Goal: Task Accomplishment & Management: Complete application form

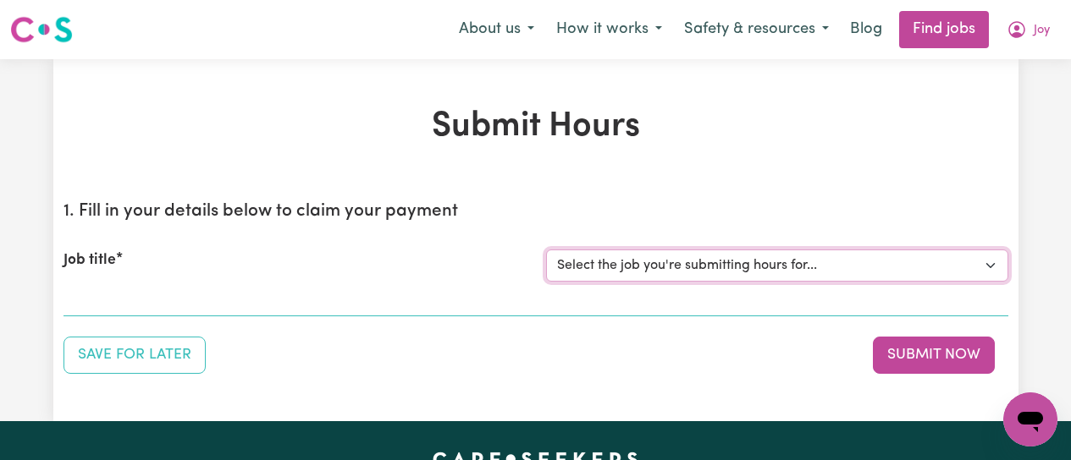
click at [845, 266] on select "Select the job you're submitting hours for... [[PERSON_NAME]] [DEMOGRAPHIC_DATA…" at bounding box center [777, 266] width 462 height 32
select select "12649"
click at [546, 250] on select "Select the job you're submitting hours for... [[PERSON_NAME]] [DEMOGRAPHIC_DATA…" at bounding box center [777, 266] width 462 height 32
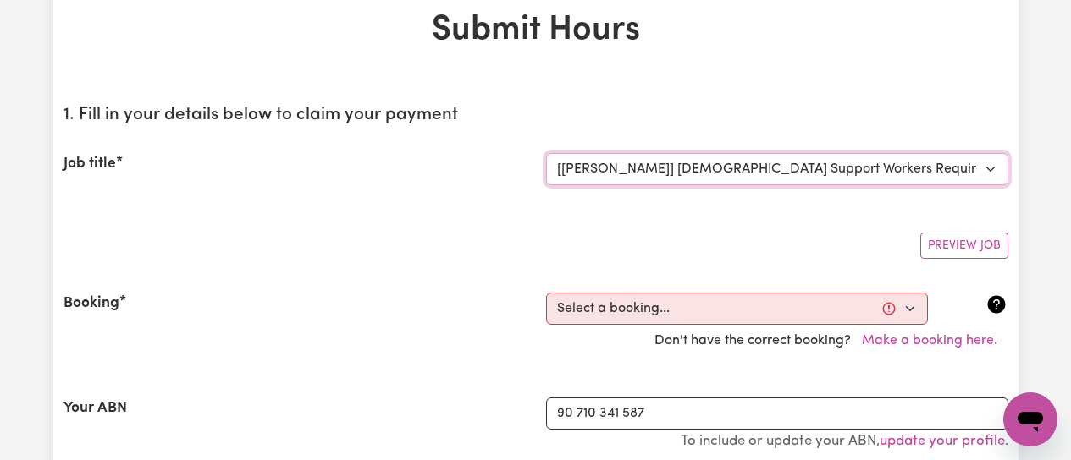
scroll to position [169, 0]
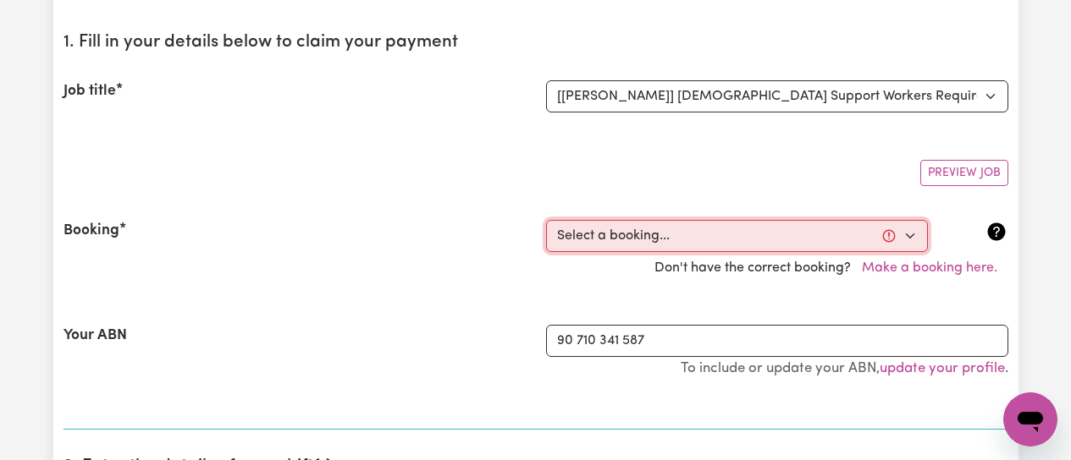
click at [906, 240] on select "Select a booking... [DATE] 09:00am to 01:00pm (RECURRING) [DATE] 09:00am to 01:…" at bounding box center [737, 236] width 382 height 32
select select "369407"
click at [546, 220] on select "Select a booking... [DATE] 09:00am to 01:00pm (RECURRING) [DATE] 09:00am to 01:…" at bounding box center [737, 236] width 382 height 32
type input "[DATE]"
type input "9"
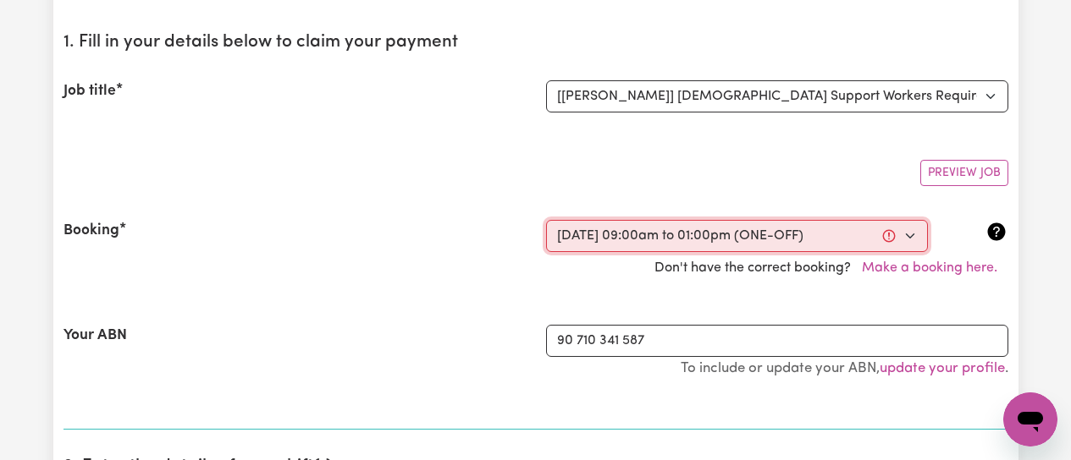
type input "10"
type input "2025"
type input "09:00"
type input "9"
type input "0"
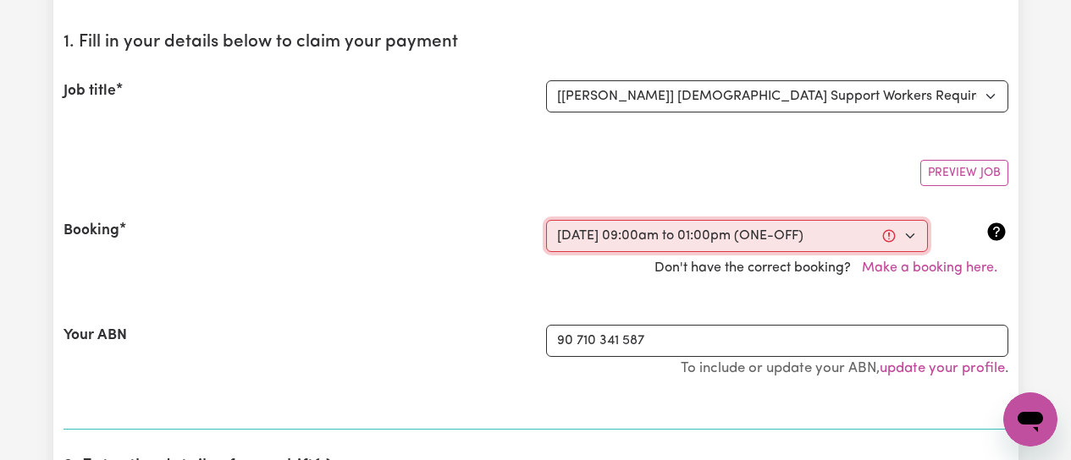
select select "am"
type input "13:00"
type input "1"
type input "0"
select select "pm"
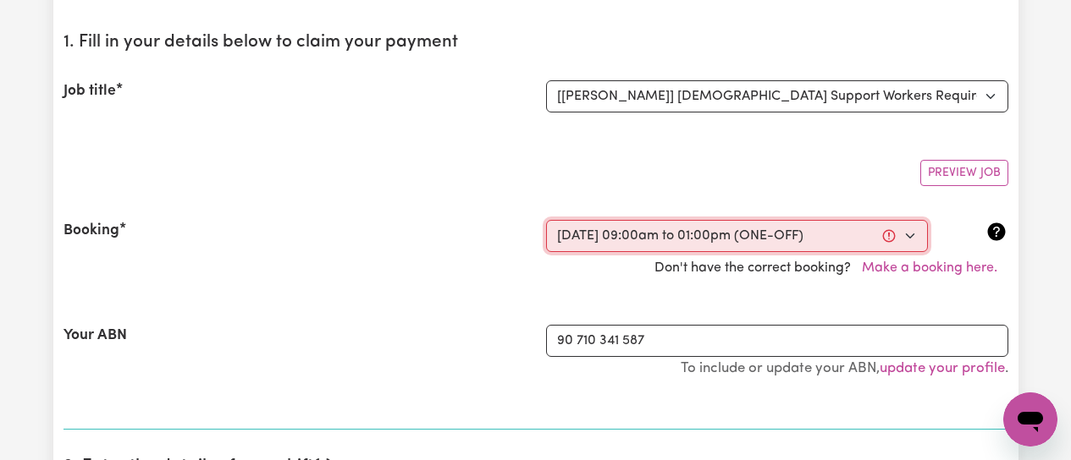
select select "63213"
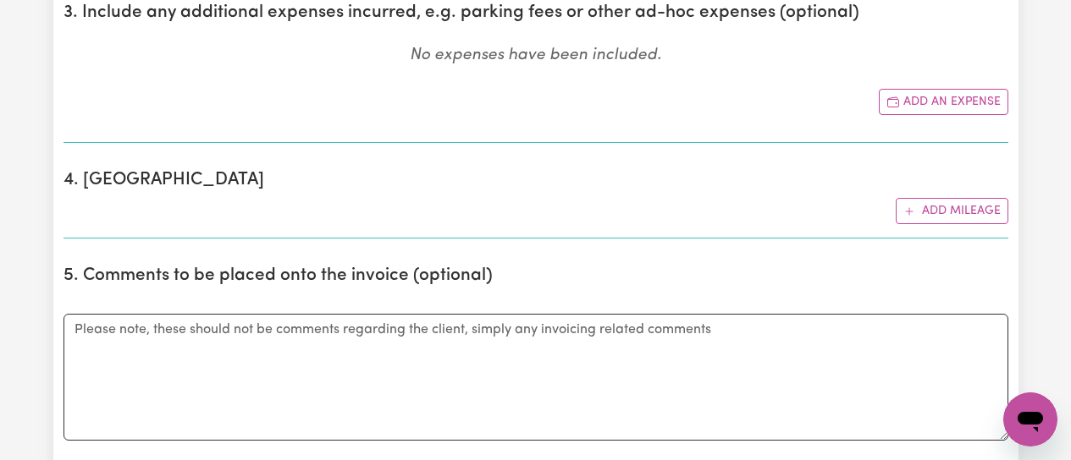
scroll to position [1016, 0]
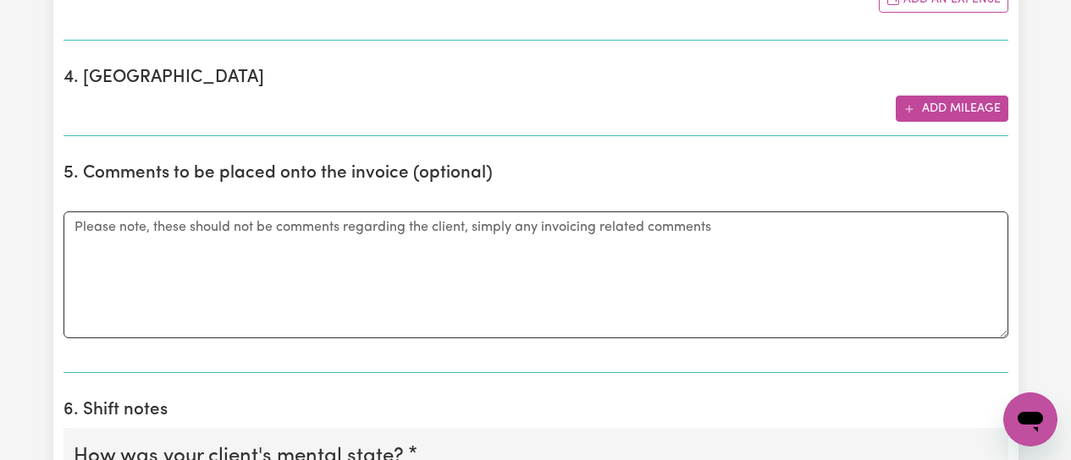
click at [937, 108] on button "Add mileage" at bounding box center [952, 109] width 113 height 26
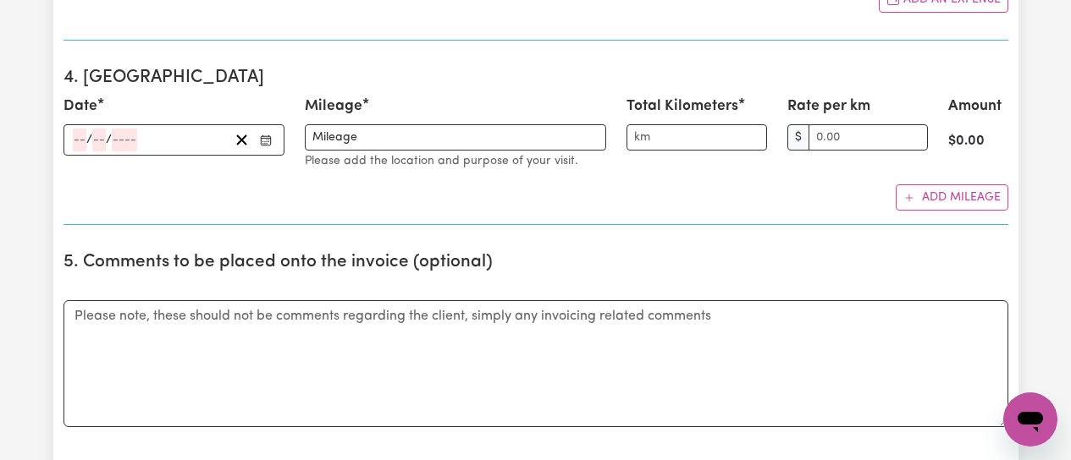
click at [265, 141] on icon "Enter the date" at bounding box center [266, 141] width 12 height 12
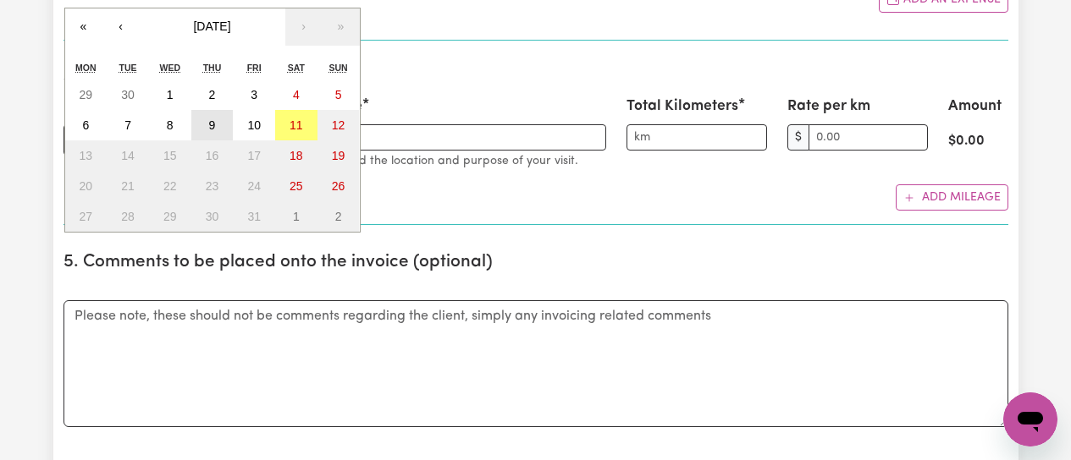
click at [210, 130] on abbr "9" at bounding box center [212, 126] width 7 height 14
type input "[DATE]"
type input "9"
type input "10"
type input "2025"
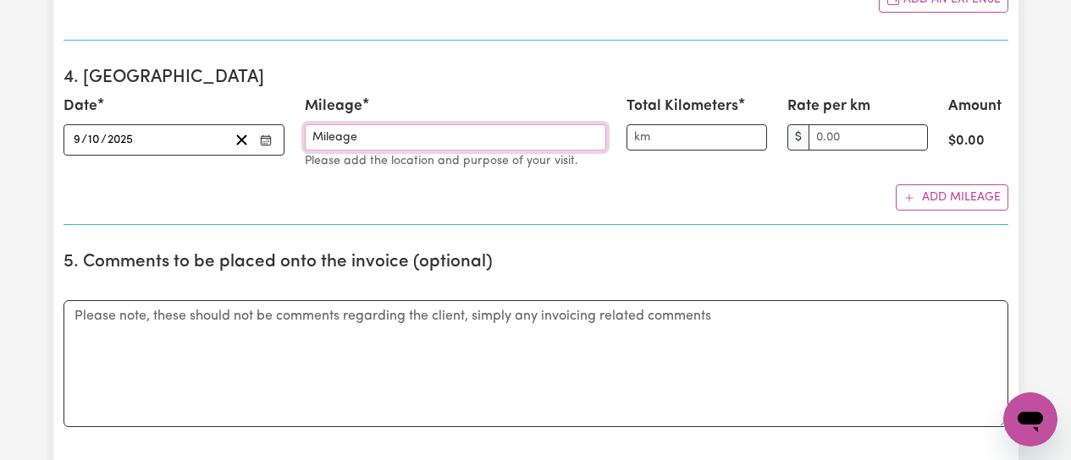
click at [361, 138] on input "Mileage" at bounding box center [455, 137] width 301 height 26
click at [378, 137] on input "Mileage to wilberforce" at bounding box center [455, 137] width 301 height 26
drag, startPoint x: 432, startPoint y: 137, endPoint x: 444, endPoint y: 135, distance: 12.1
click at [443, 135] on input "Mileage to [GEOGRAPHIC_DATA]" at bounding box center [455, 137] width 301 height 26
click at [445, 134] on input "Mileage to [GEOGRAPHIC_DATA]" at bounding box center [455, 137] width 301 height 26
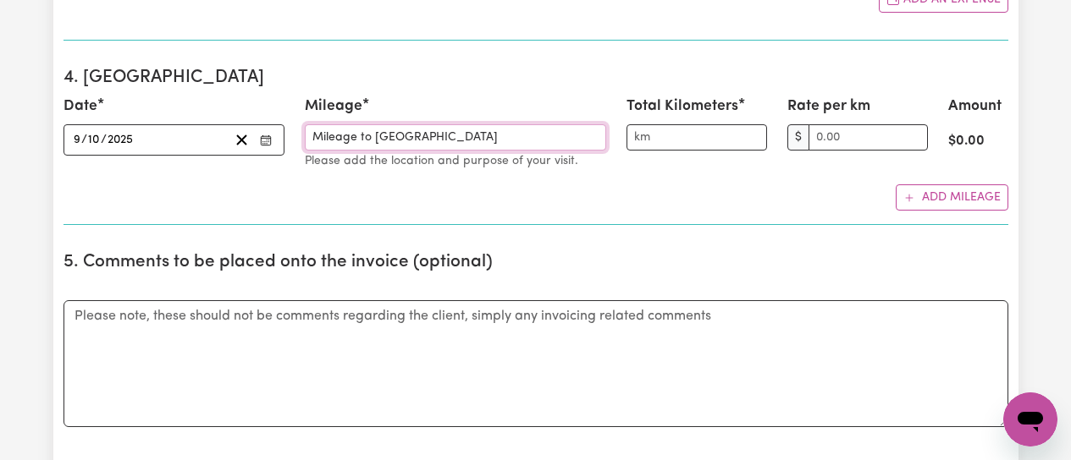
click at [441, 136] on input "Mileage to [GEOGRAPHIC_DATA]" at bounding box center [455, 137] width 301 height 26
type input "Mileage to Wilberforce for coffee and return. To [GEOGRAPHIC_DATA] the Richmond…"
click at [667, 137] on input "Total Kilometers" at bounding box center [696, 137] width 141 height 26
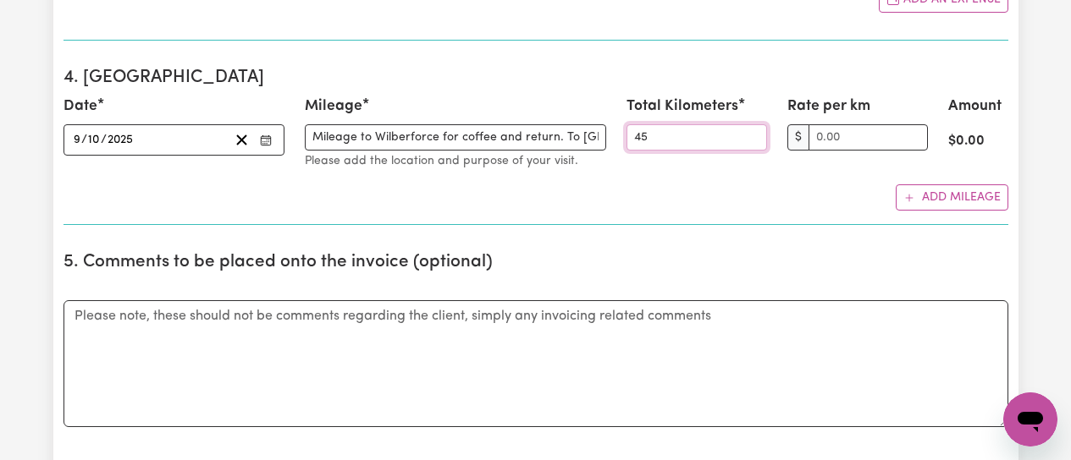
type input "45"
click at [785, 182] on div "Date [DATE] [DATE] « ‹ [DATE] › » Mon Tue Wed Thu Fri Sat Sun 29 30 1 2 3 4 5 6…" at bounding box center [535, 153] width 945 height 115
type input "1.00"
click at [911, 133] on input "1.00" at bounding box center [867, 137] width 119 height 26
click at [834, 203] on div "Add mileage" at bounding box center [535, 198] width 945 height 26
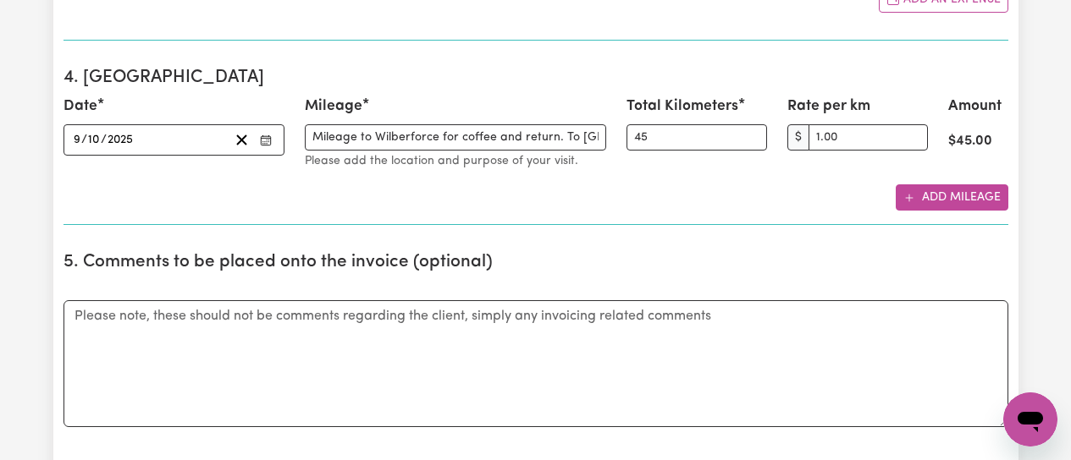
click at [916, 195] on button "Add mileage" at bounding box center [952, 198] width 113 height 26
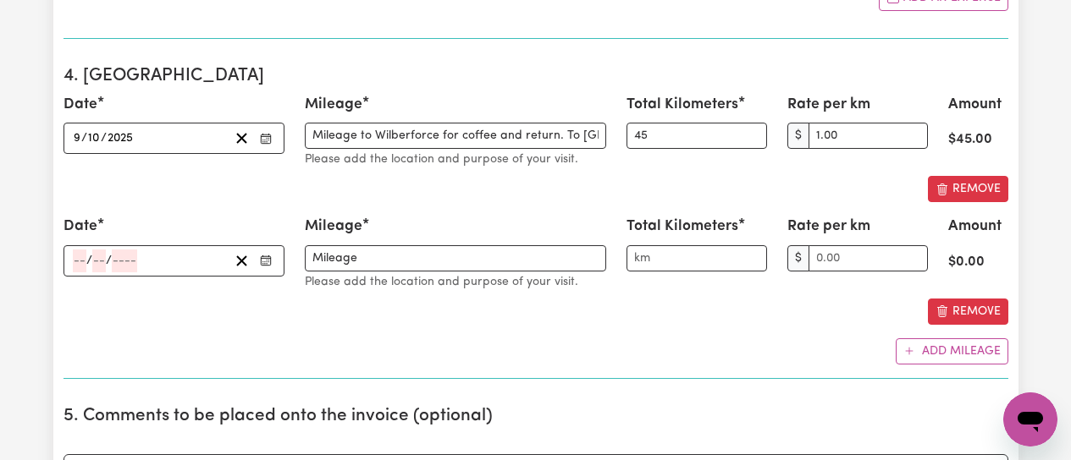
scroll to position [1016, 0]
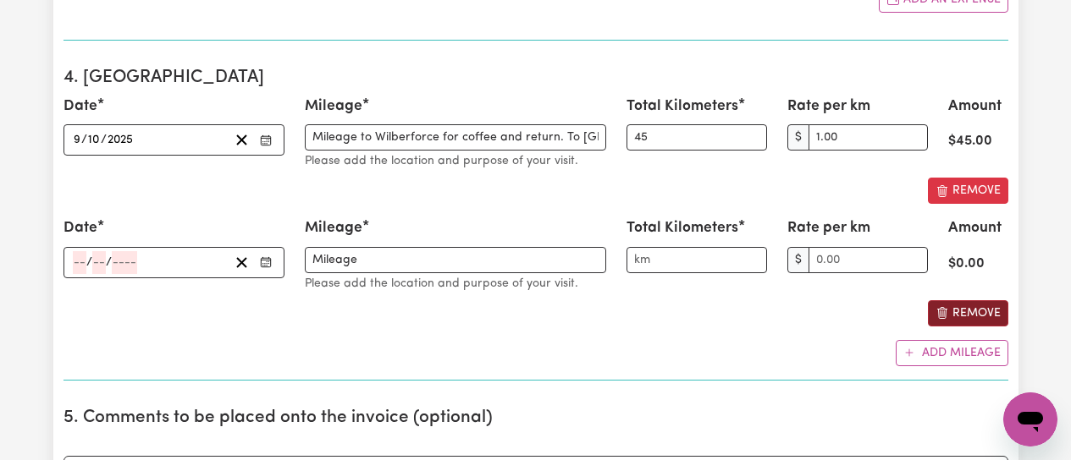
click at [938, 308] on icon "Remove this mileage entry" at bounding box center [942, 313] width 14 height 14
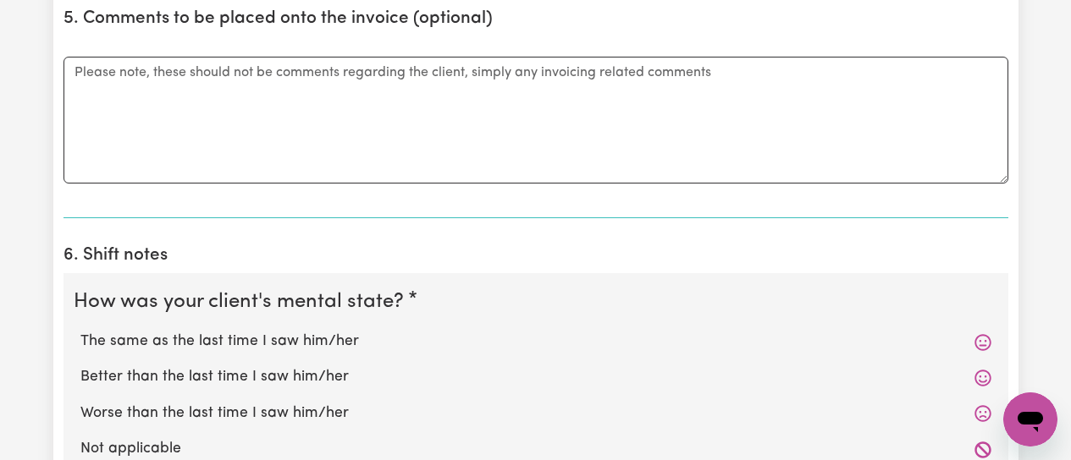
scroll to position [1354, 0]
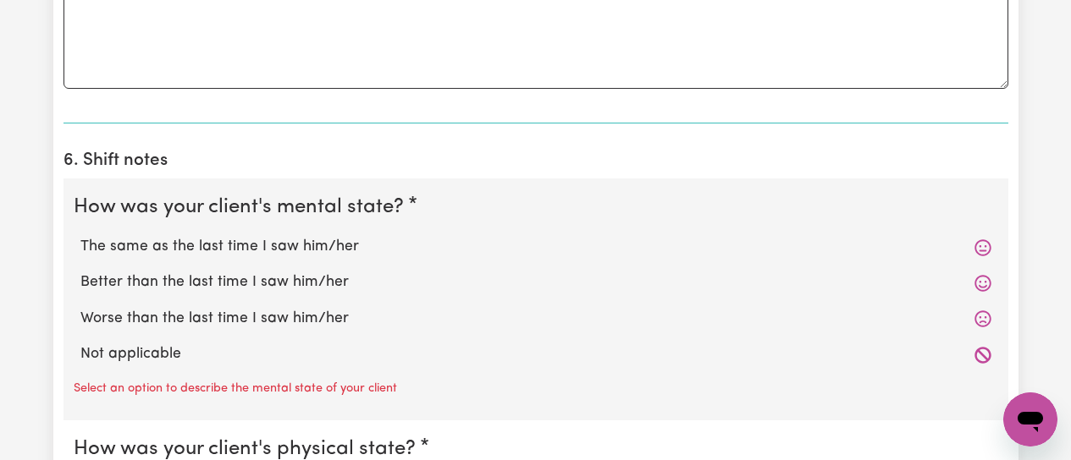
click at [244, 251] on label "The same as the last time I saw him/her" at bounding box center [535, 247] width 911 height 22
click at [80, 236] on input "The same as the last time I saw him/her" at bounding box center [80, 235] width 1 height 1
radio input "true"
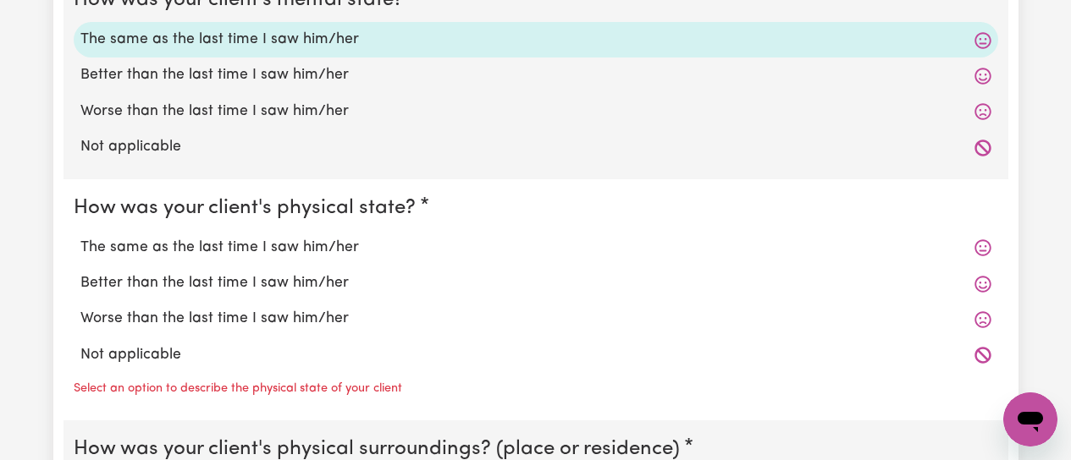
scroll to position [1608, 0]
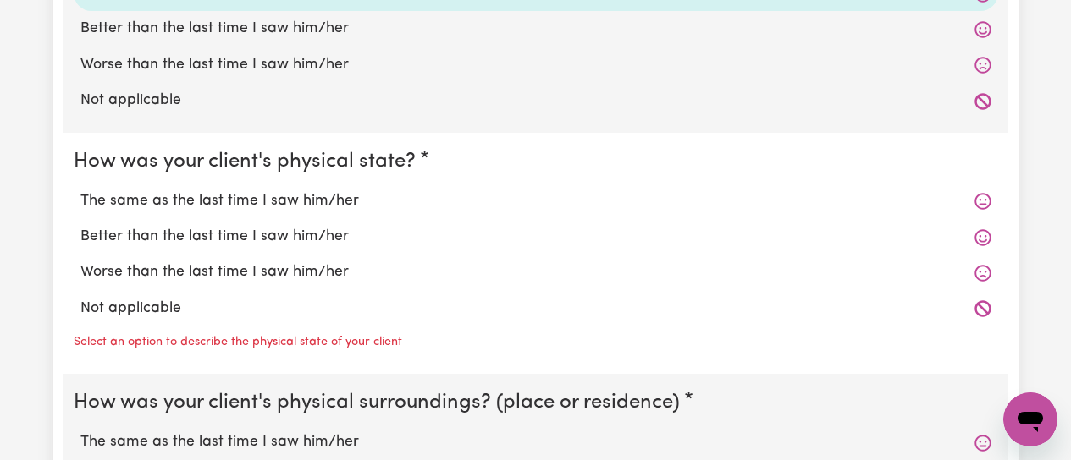
click at [244, 208] on label "The same as the last time I saw him/her" at bounding box center [535, 201] width 911 height 22
click at [80, 190] on input "The same as the last time I saw him/her" at bounding box center [80, 190] width 1 height 1
radio input "true"
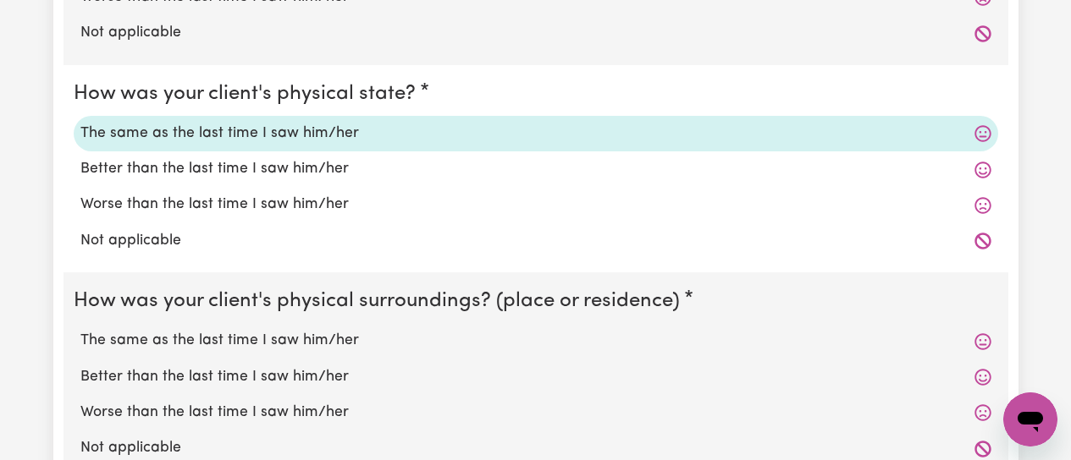
scroll to position [1778, 0]
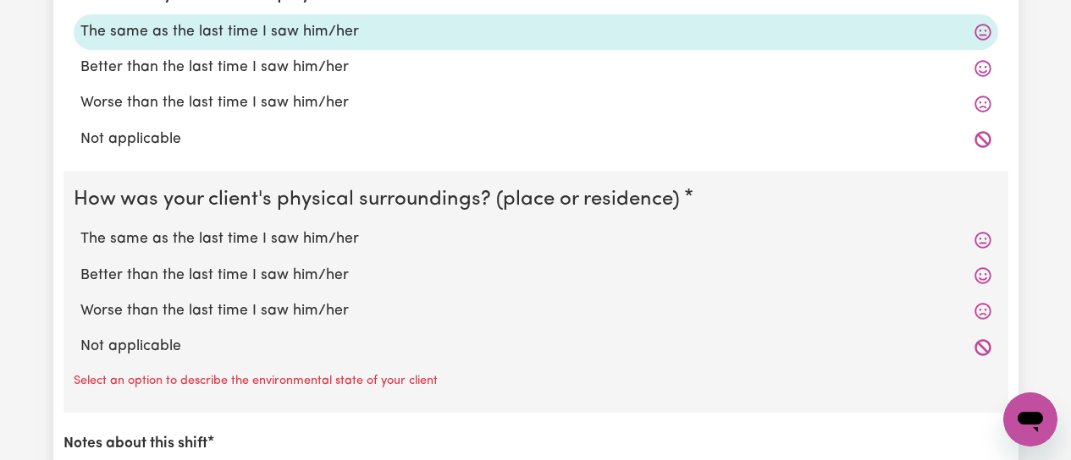
click at [285, 244] on label "The same as the last time I saw him/her" at bounding box center [535, 240] width 911 height 22
click at [80, 229] on input "The same as the last time I saw him/her" at bounding box center [80, 228] width 1 height 1
radio input "true"
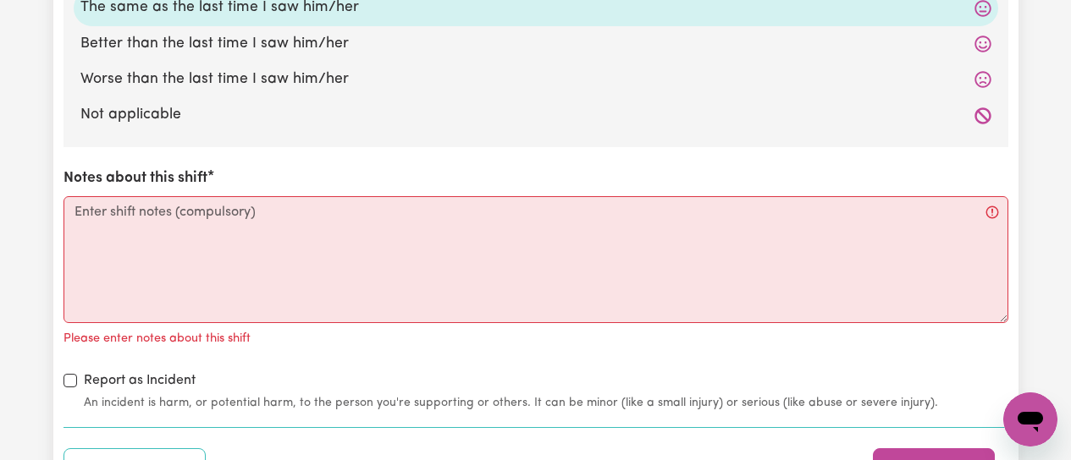
scroll to position [2032, 0]
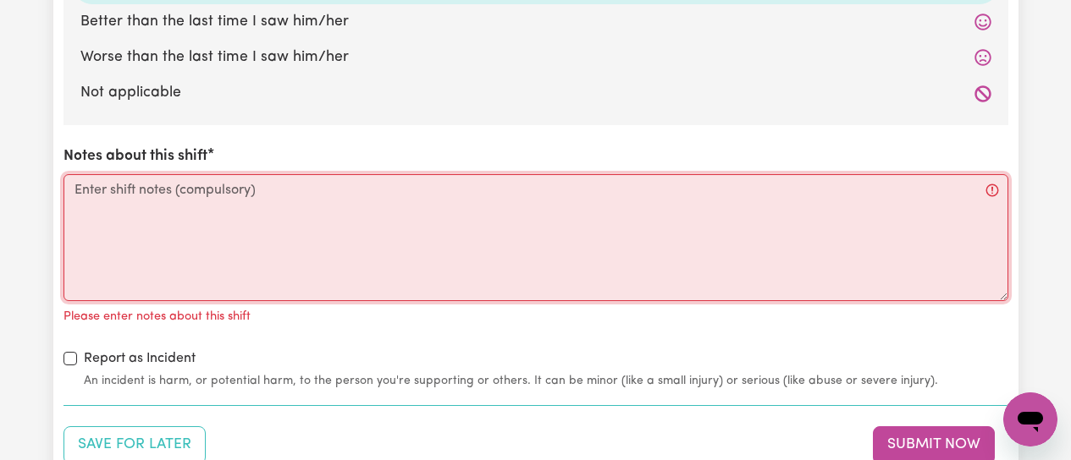
click at [109, 188] on textarea "Notes about this shift" at bounding box center [535, 237] width 945 height 127
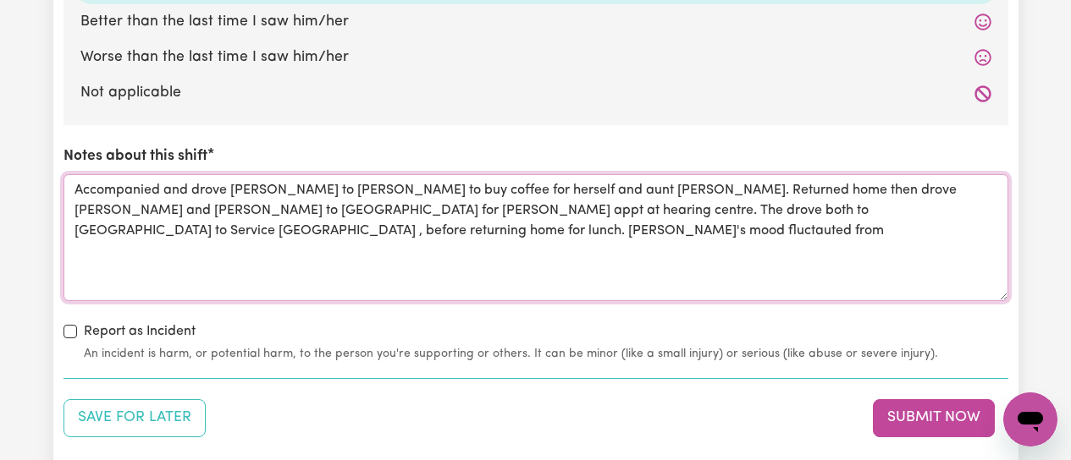
click at [838, 216] on textarea "Accompanied and drove [PERSON_NAME] to [PERSON_NAME] to buy coffee for herself …" at bounding box center [535, 237] width 945 height 127
click at [898, 212] on textarea "Accompanied and drove [PERSON_NAME] to [PERSON_NAME] to buy coffee for herself …" at bounding box center [535, 237] width 945 height 127
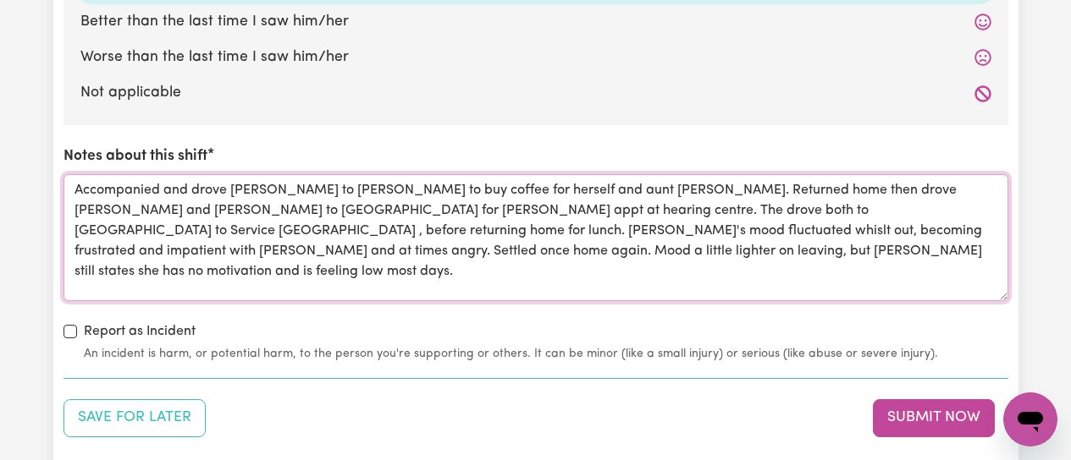
click at [987, 191] on textarea "Accompanied and drove [PERSON_NAME] to [PERSON_NAME] to buy coffee for herself …" at bounding box center [535, 237] width 945 height 127
click at [240, 212] on textarea "Accompanied and drove [PERSON_NAME] to [PERSON_NAME] to buy coffee for herself …" at bounding box center [535, 237] width 945 height 127
click at [246, 212] on textarea "Accompanied and drove [PERSON_NAME] to [PERSON_NAME] to buy coffee for herself …" at bounding box center [535, 237] width 945 height 127
click at [241, 214] on textarea "Accompanied and drove [PERSON_NAME] to [PERSON_NAME] to buy coffee for herself …" at bounding box center [535, 237] width 945 height 127
click at [910, 209] on textarea "Accompanied and drove [PERSON_NAME] to [PERSON_NAME] to buy coffee for herself …" at bounding box center [535, 237] width 945 height 127
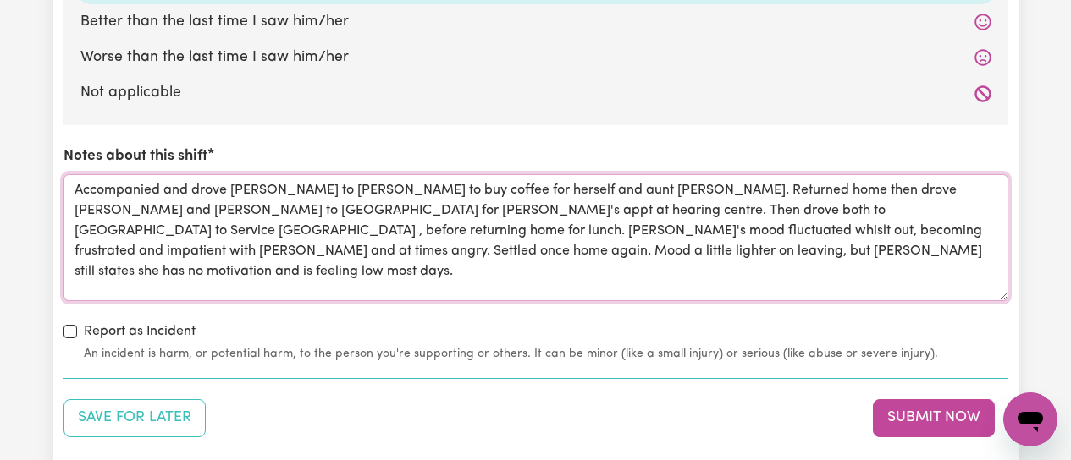
drag, startPoint x: 777, startPoint y: 234, endPoint x: 823, endPoint y: 252, distance: 49.4
click at [789, 239] on textarea "Accompanied and drove [PERSON_NAME] to [PERSON_NAME] to buy coffee for herself …" at bounding box center [535, 237] width 945 height 127
click at [788, 271] on textarea "Accompanied and drove [PERSON_NAME] to [PERSON_NAME] to buy coffee for herself …" at bounding box center [535, 237] width 945 height 127
click at [776, 234] on textarea "Accompanied and drove [PERSON_NAME] to [PERSON_NAME] to buy coffee for herself …" at bounding box center [535, 237] width 945 height 127
click at [401, 251] on textarea "Accompanied and drove [PERSON_NAME] to [PERSON_NAME] to buy coffee for herself …" at bounding box center [535, 237] width 945 height 127
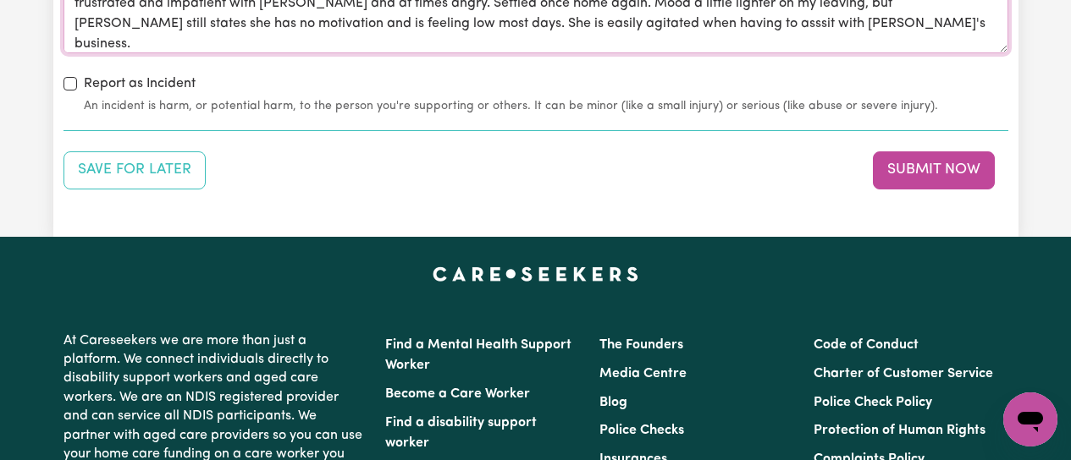
scroll to position [2285, 0]
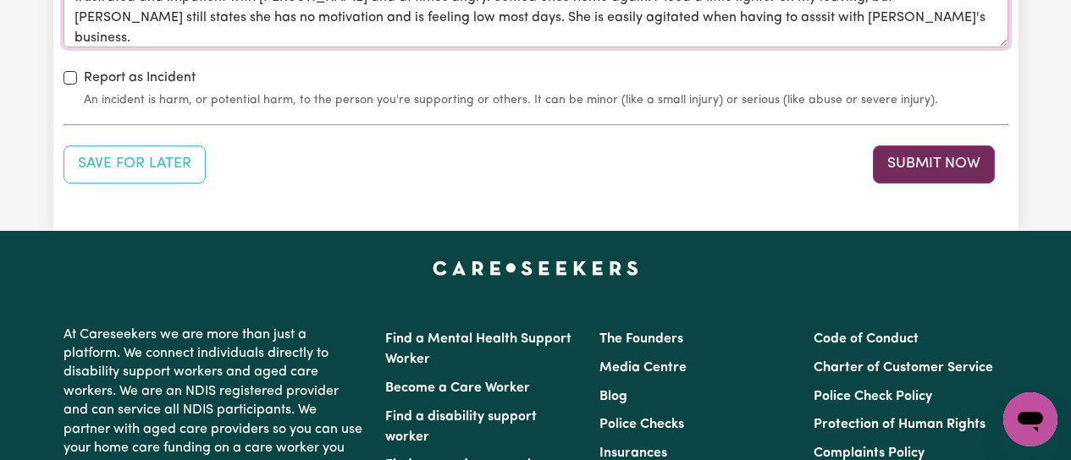
type textarea "Accompanied and drove [PERSON_NAME] to [PERSON_NAME] to buy coffee for herself …"
click at [945, 170] on button "Submit Now" at bounding box center [934, 164] width 122 height 37
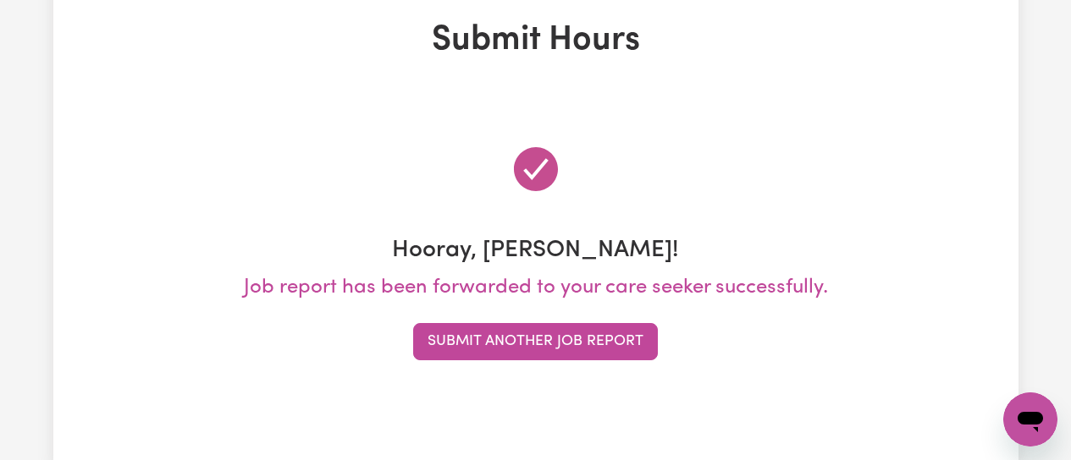
scroll to position [0, 0]
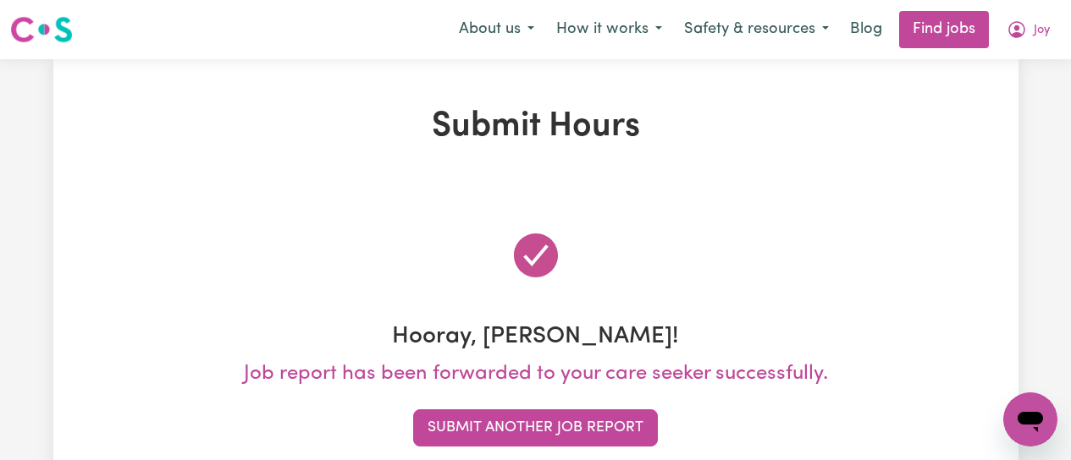
click at [548, 426] on button "Submit Another Job Report" at bounding box center [535, 428] width 245 height 37
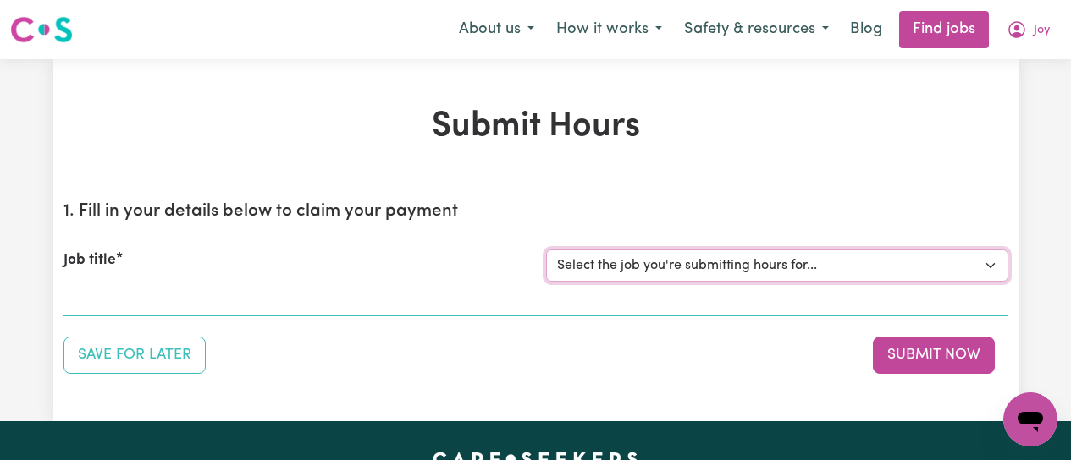
click at [876, 271] on select "Select the job you're submitting hours for... [[PERSON_NAME]] [DEMOGRAPHIC_DATA…" at bounding box center [777, 266] width 462 height 32
select select "12649"
click at [546, 250] on select "Select the job you're submitting hours for... [[PERSON_NAME]] [DEMOGRAPHIC_DATA…" at bounding box center [777, 266] width 462 height 32
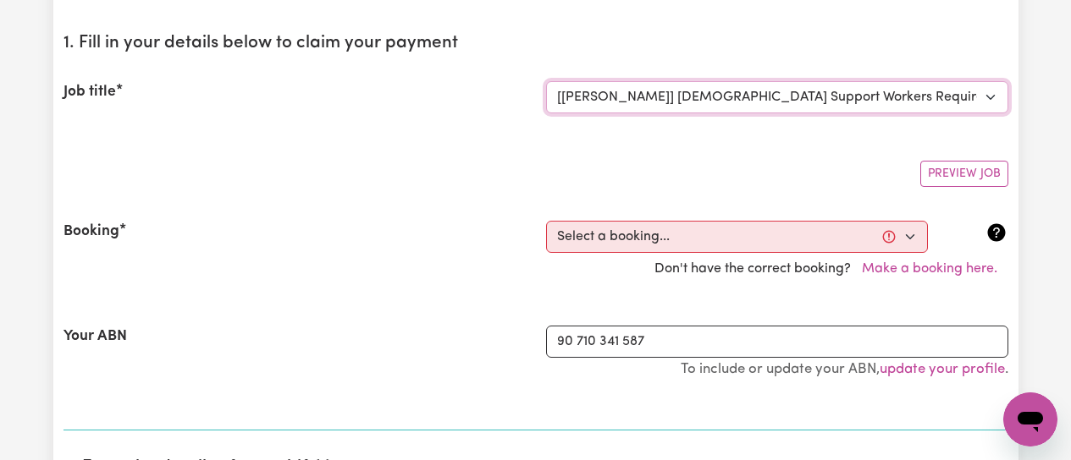
scroll to position [169, 0]
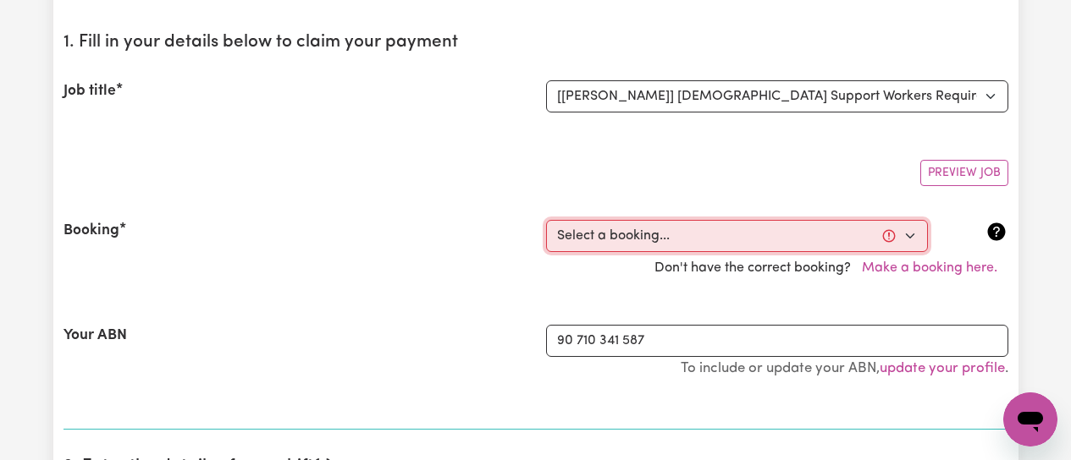
click at [906, 239] on select "Select a booking... [DATE] 09:00am to 01:00pm (RECURRING) [DATE] 09:00am to 01:…" at bounding box center [737, 236] width 382 height 32
select select "369408"
click at [546, 220] on select "Select a booking... [DATE] 09:00am to 01:00pm (RECURRING) [DATE] 09:00am to 01:…" at bounding box center [737, 236] width 382 height 32
type input "[DATE]"
type input "10"
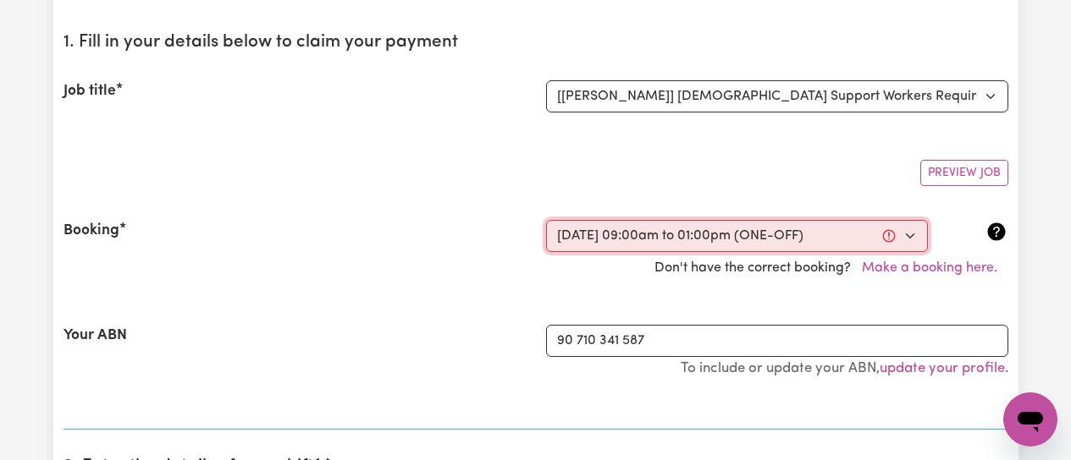
type input "10"
type input "2025"
type input "09:00"
type input "9"
type input "0"
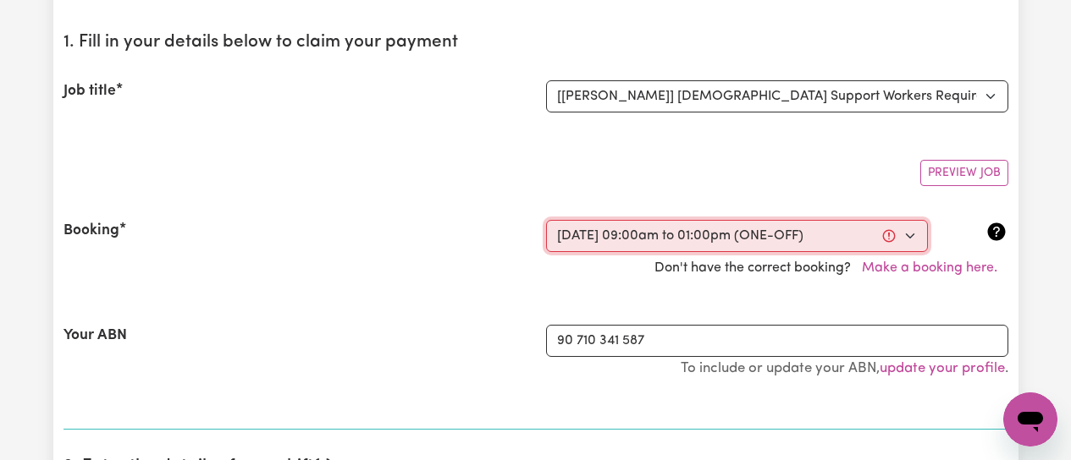
select select "am"
type input "13:00"
type input "1"
type input "0"
select select "pm"
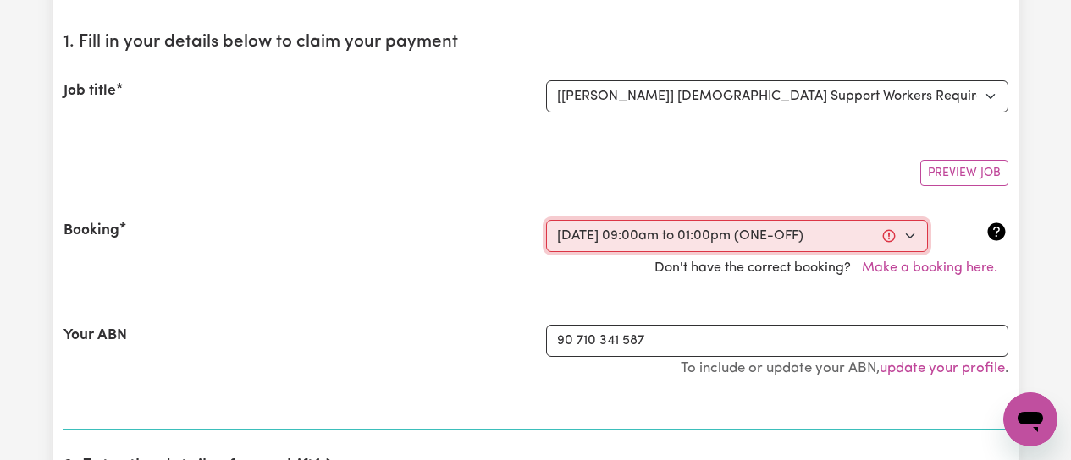
select select "63213"
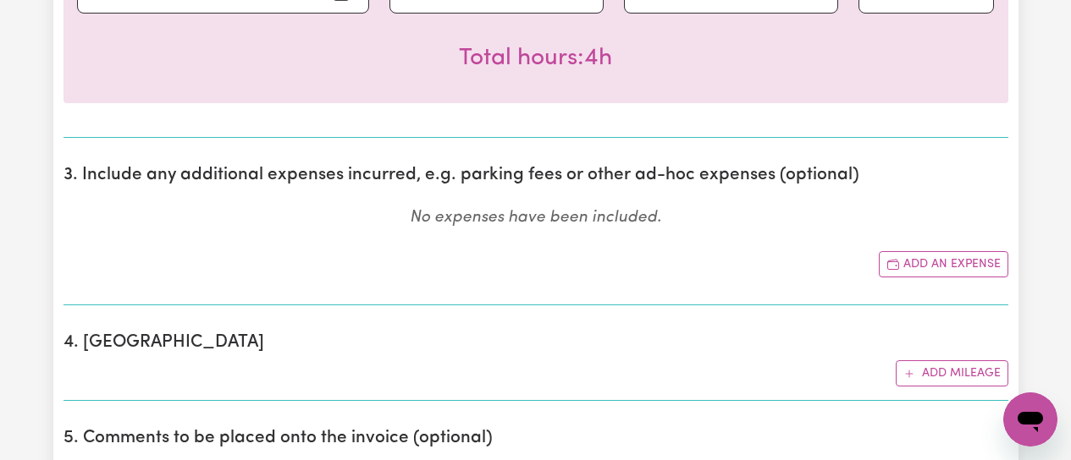
scroll to position [762, 0]
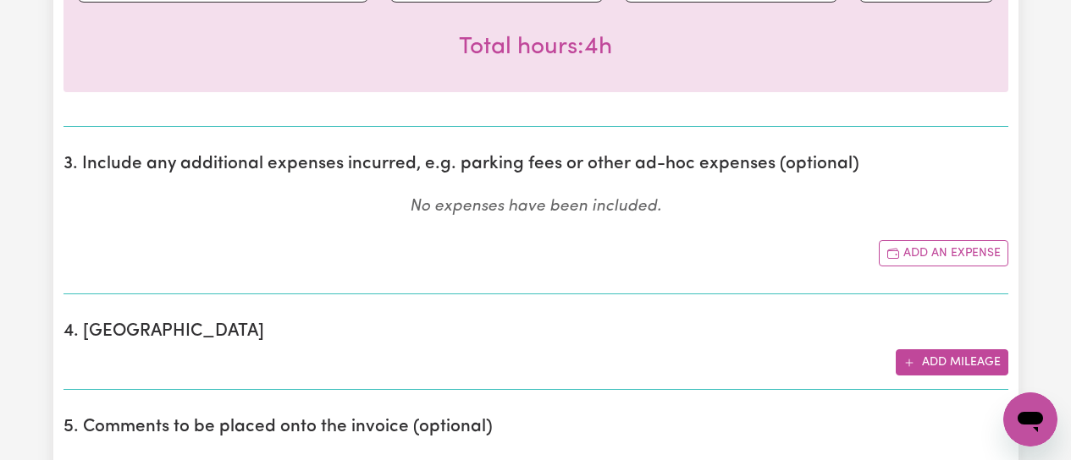
click at [929, 368] on button "Add mileage" at bounding box center [952, 363] width 113 height 26
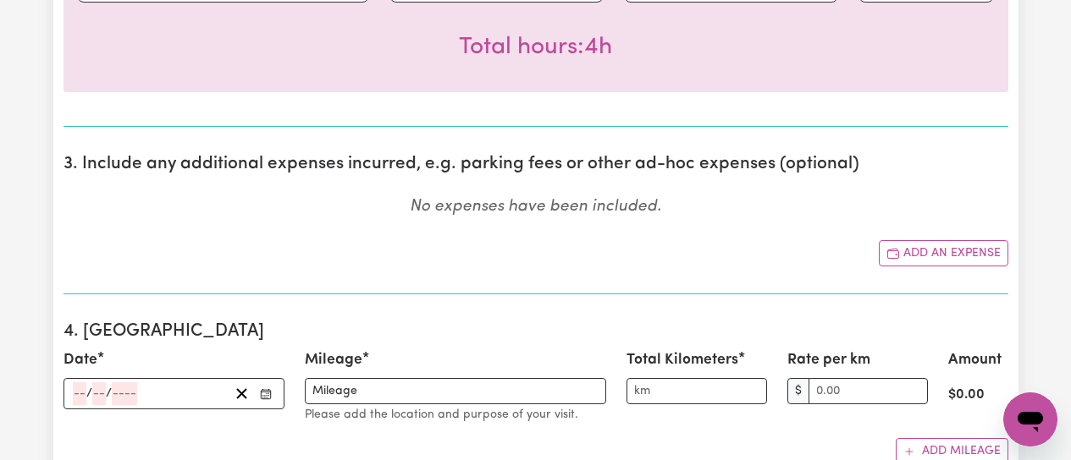
click at [268, 398] on icon "Enter the date" at bounding box center [266, 395] width 12 height 12
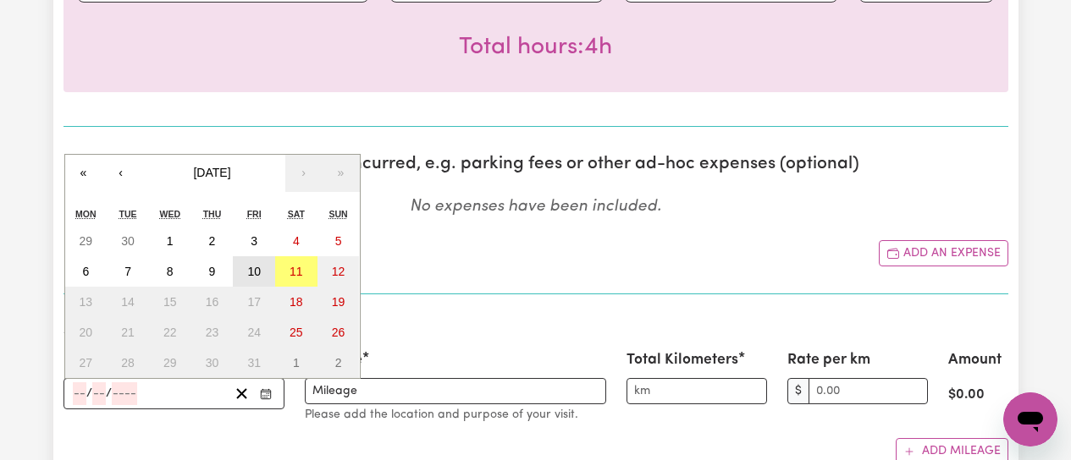
click at [256, 276] on abbr "10" at bounding box center [254, 272] width 14 height 14
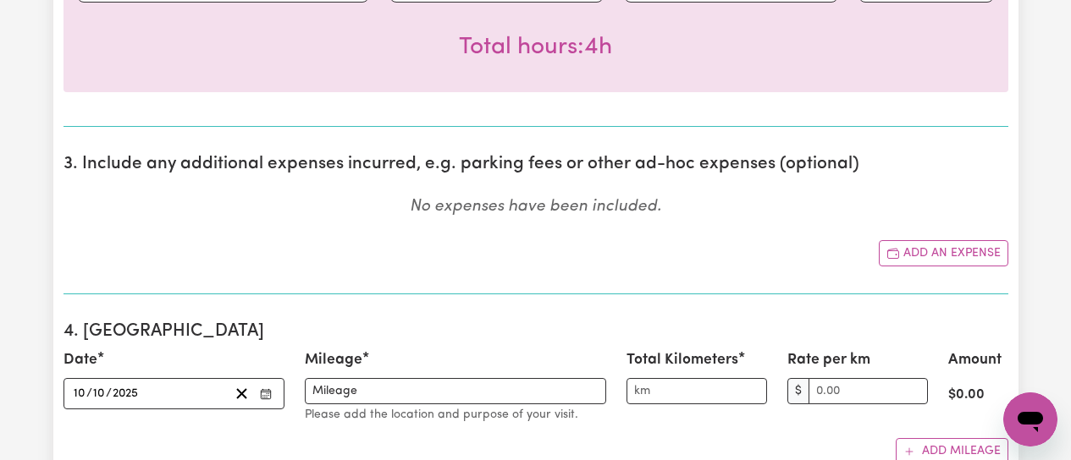
type input "[DATE]"
type input "10"
type input "2025"
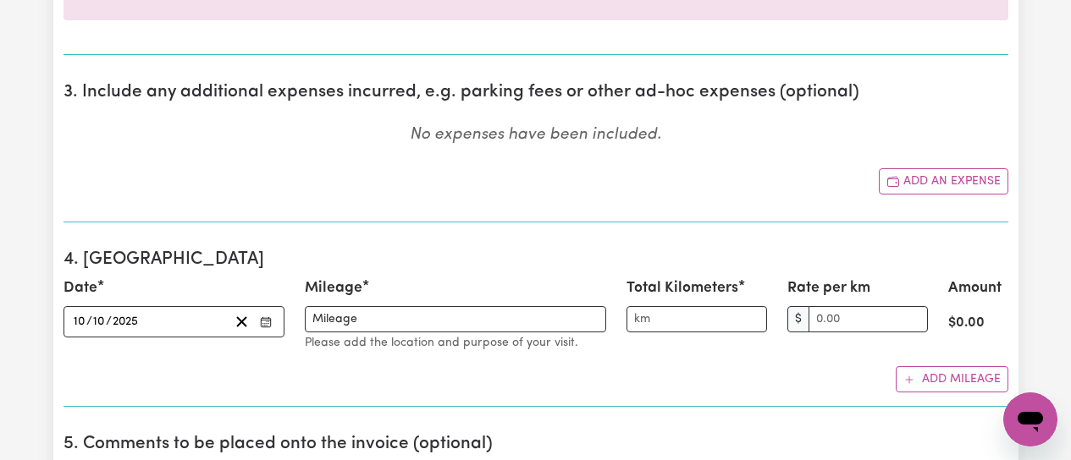
scroll to position [1016, 0]
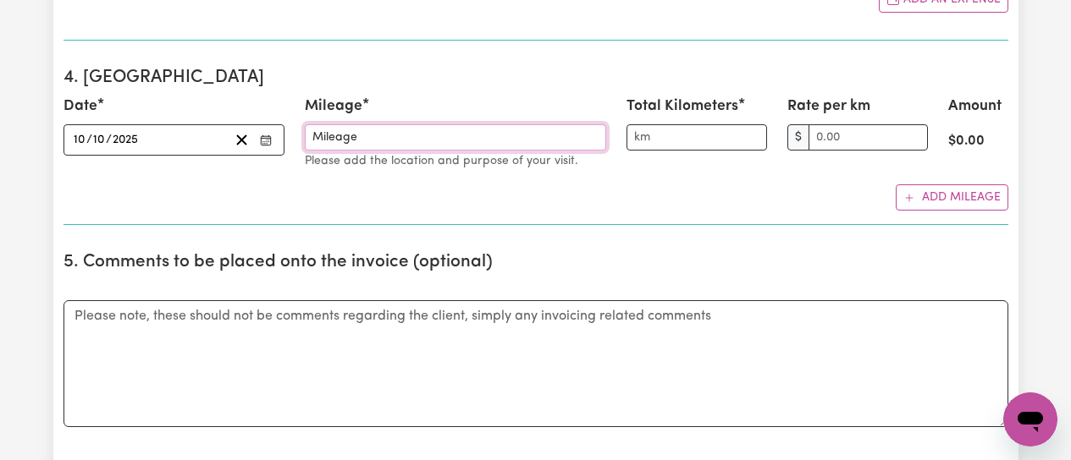
click at [373, 136] on input "Mileage" at bounding box center [455, 137] width 301 height 26
type input "Mileage to [PERSON_NAME][GEOGRAPHIC_DATA] for groceries, returning to [GEOGRAPH…"
click at [708, 141] on input "Total Kilometers" at bounding box center [696, 137] width 141 height 26
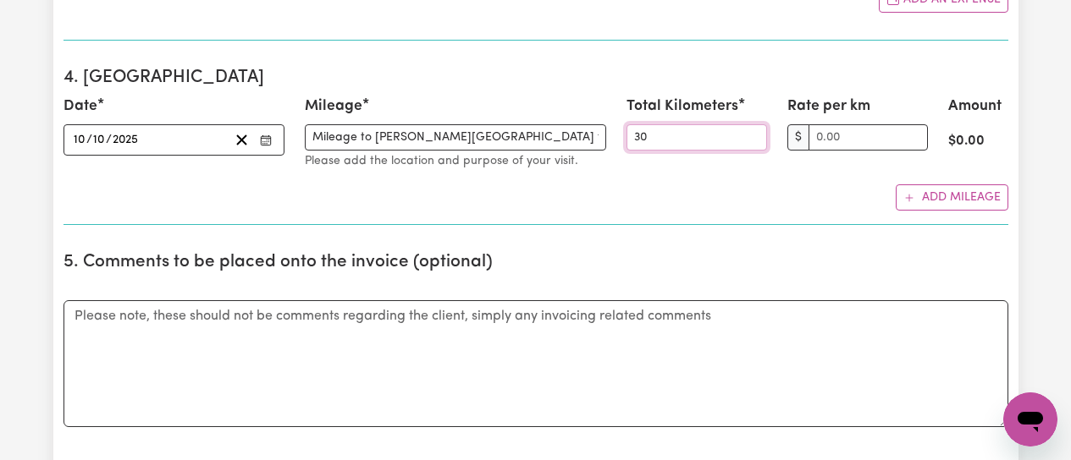
type input "30"
drag, startPoint x: 750, startPoint y: 179, endPoint x: 820, endPoint y: 185, distance: 70.5
click at [808, 185] on div "Date [DATE] [DATE] « ‹ [DATE] › » Mon Tue Wed Thu Fri Sat Sun 29 30 1 2 3 4 5 6…" at bounding box center [535, 153] width 945 height 115
type input "1.00"
click at [908, 129] on input "1.00" at bounding box center [867, 137] width 119 height 26
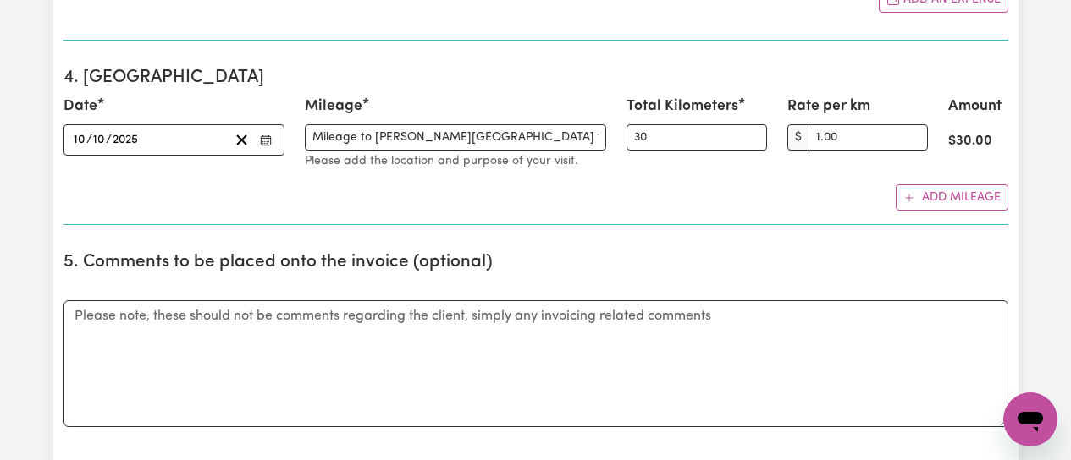
click at [813, 201] on div "Add mileage" at bounding box center [535, 198] width 945 height 26
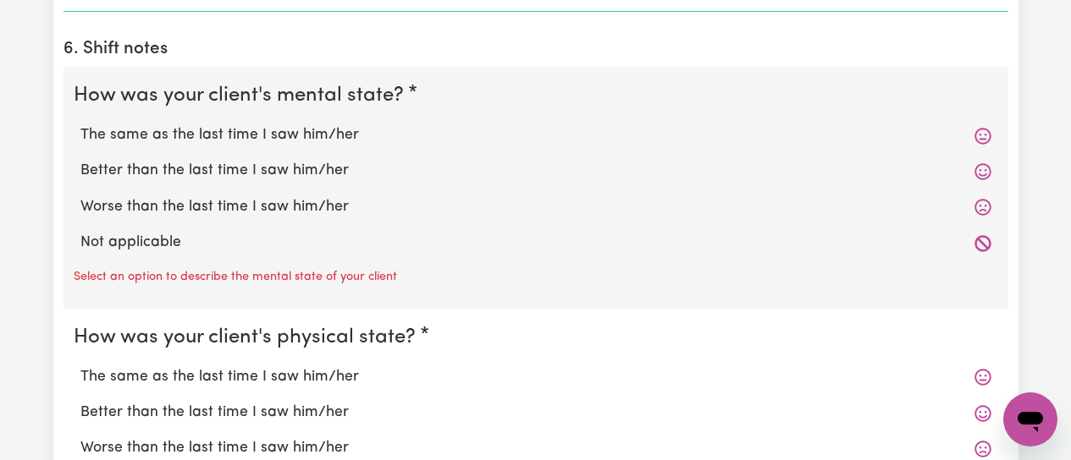
scroll to position [1524, 0]
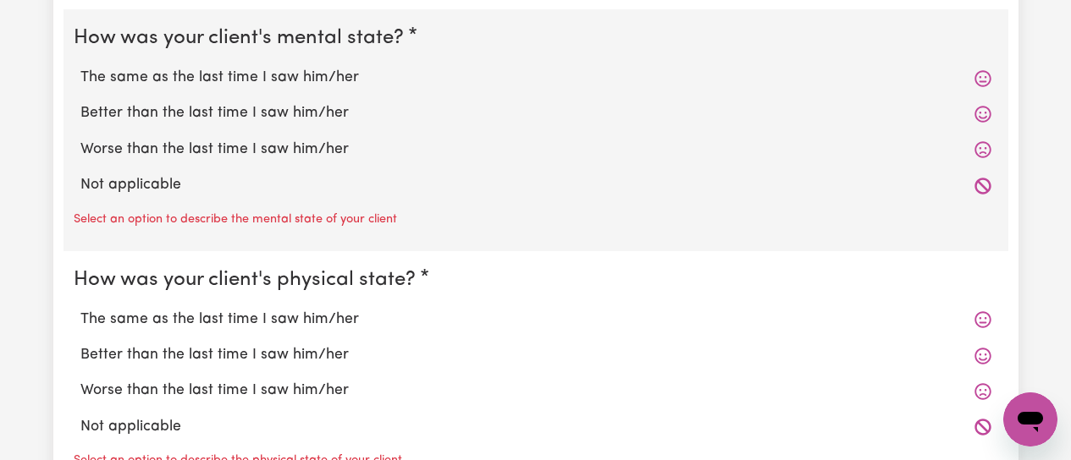
click at [270, 83] on label "The same as the last time I saw him/her" at bounding box center [535, 78] width 911 height 22
click at [80, 67] on input "The same as the last time I saw him/her" at bounding box center [80, 66] width 1 height 1
radio input "true"
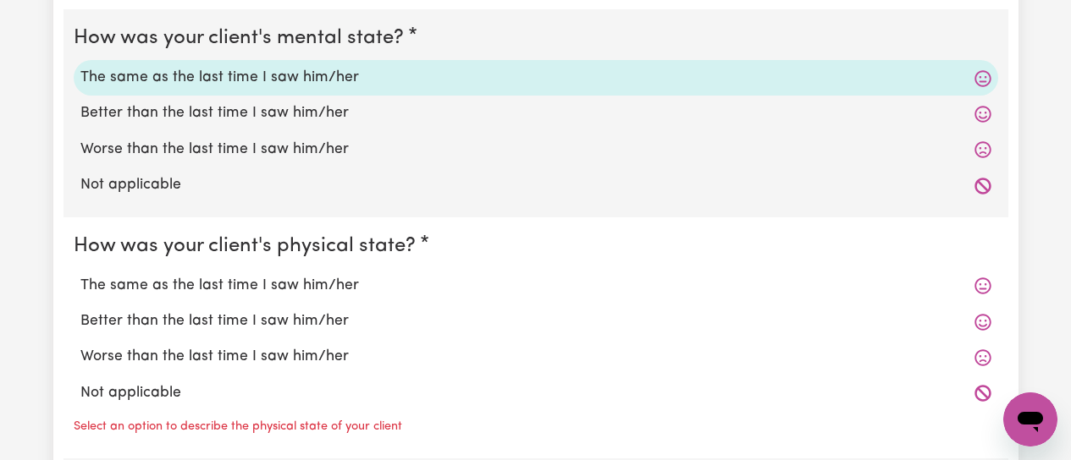
click at [190, 284] on label "The same as the last time I saw him/her" at bounding box center [535, 286] width 911 height 22
click at [80, 275] on input "The same as the last time I saw him/her" at bounding box center [80, 274] width 1 height 1
radio input "true"
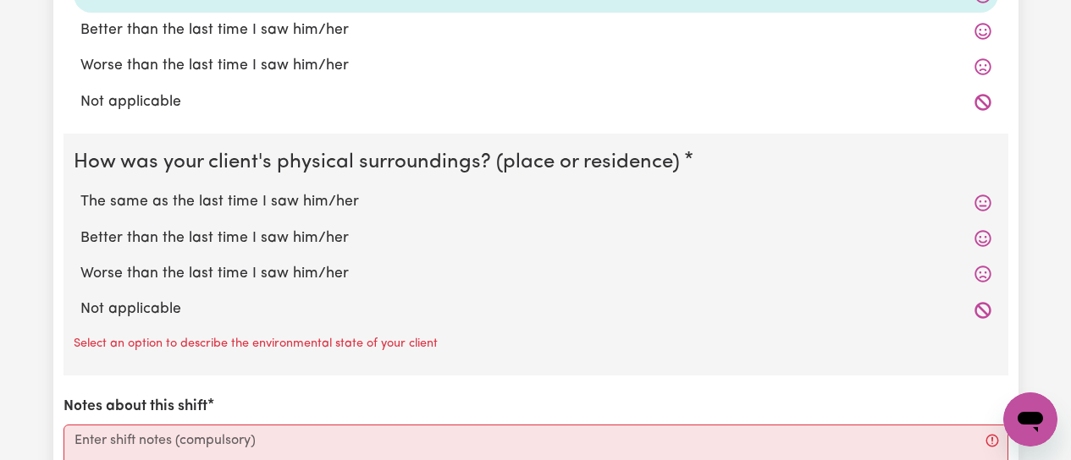
scroll to position [1862, 0]
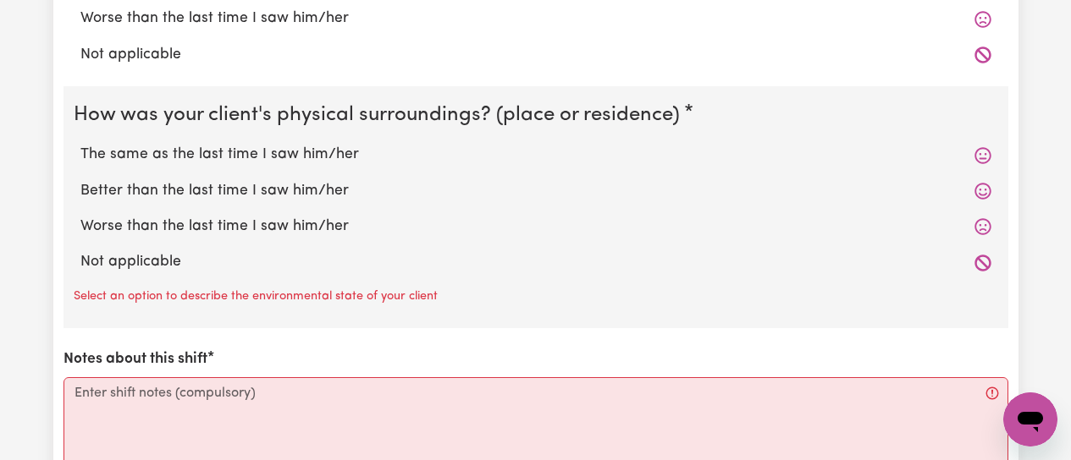
click at [247, 157] on label "The same as the last time I saw him/her" at bounding box center [535, 155] width 911 height 22
click at [80, 144] on input "The same as the last time I saw him/her" at bounding box center [80, 143] width 1 height 1
radio input "true"
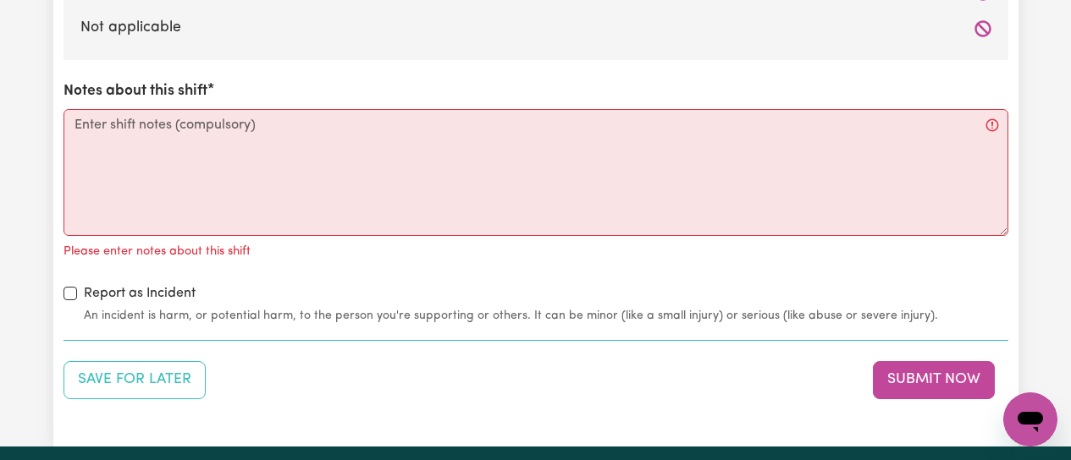
scroll to position [2116, 0]
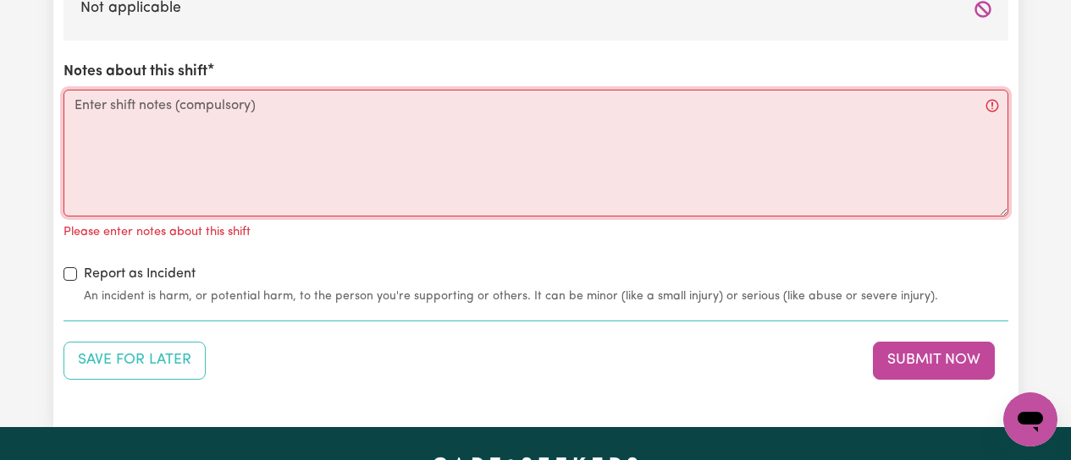
click at [108, 114] on textarea "Notes about this shift" at bounding box center [535, 153] width 945 height 127
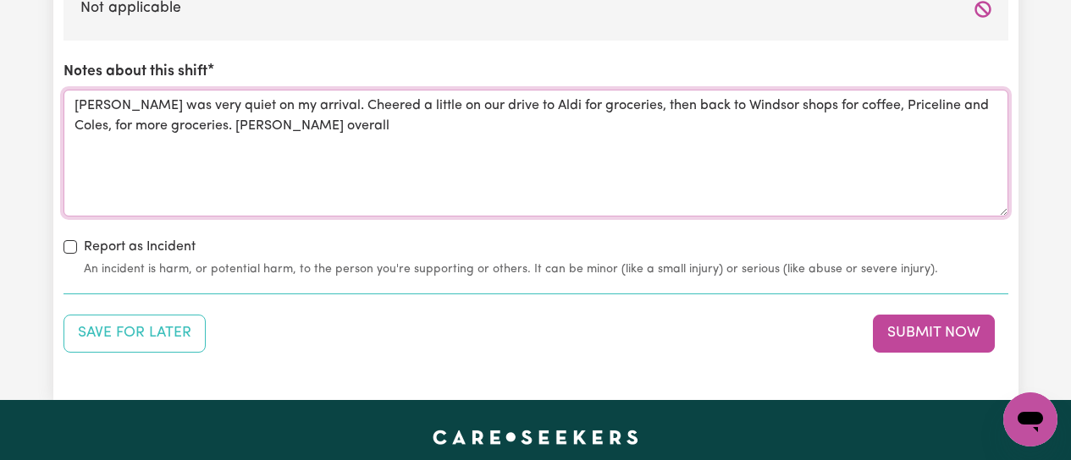
drag, startPoint x: 217, startPoint y: 129, endPoint x: 377, endPoint y: 174, distance: 166.4
click at [229, 134] on textarea "[PERSON_NAME] was very quiet on my arrival. Cheered a little on our drive to Al…" at bounding box center [535, 153] width 945 height 127
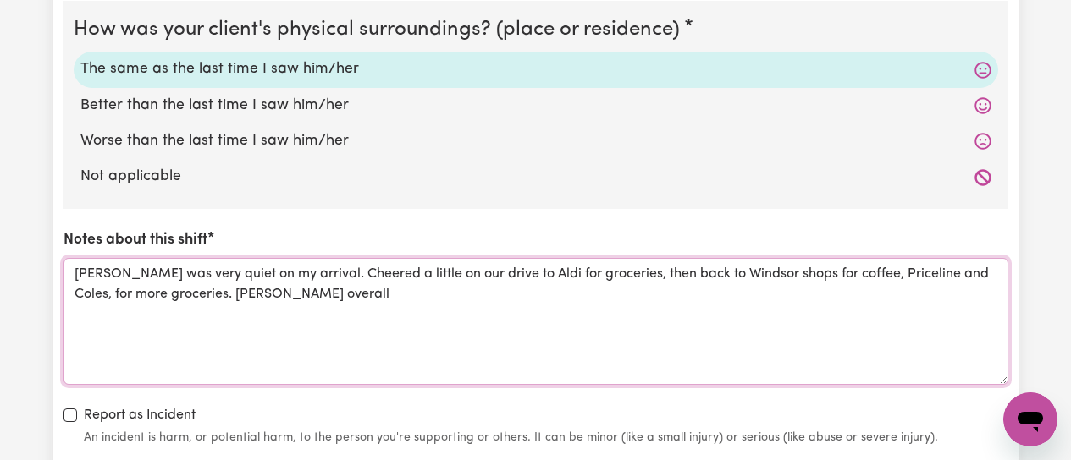
scroll to position [1947, 0]
drag, startPoint x: 290, startPoint y: 342, endPoint x: 280, endPoint y: 337, distance: 11.4
click at [290, 341] on textarea "[PERSON_NAME] was very quiet on my arrival. Cheered a little on our drive to Al…" at bounding box center [535, 322] width 945 height 127
drag, startPoint x: 217, startPoint y: 294, endPoint x: 317, endPoint y: 342, distance: 111.7
click at [219, 294] on textarea "[PERSON_NAME] was very quiet on my arrival. Cheered a little on our drive to Al…" at bounding box center [535, 322] width 945 height 127
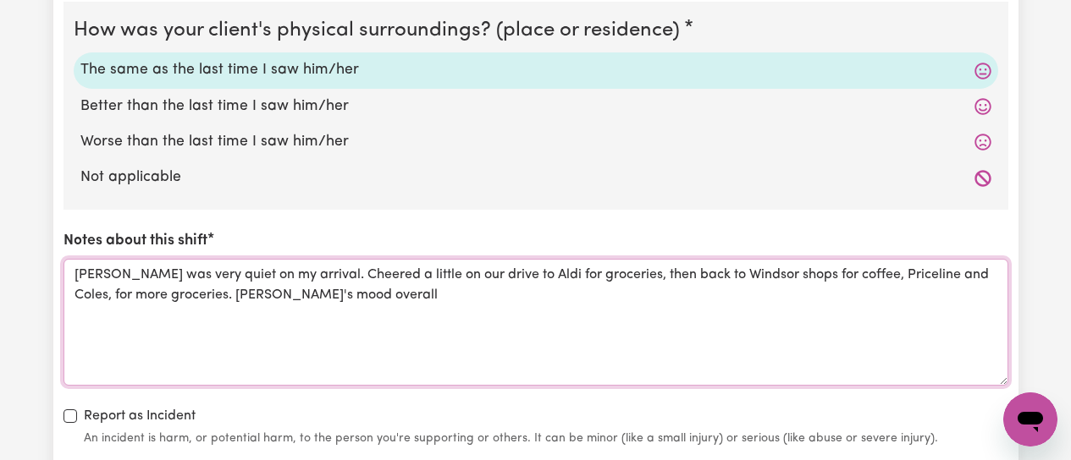
click at [330, 297] on textarea "[PERSON_NAME] was very quiet on my arrival. Cheered a little on our drive to Al…" at bounding box center [535, 322] width 945 height 127
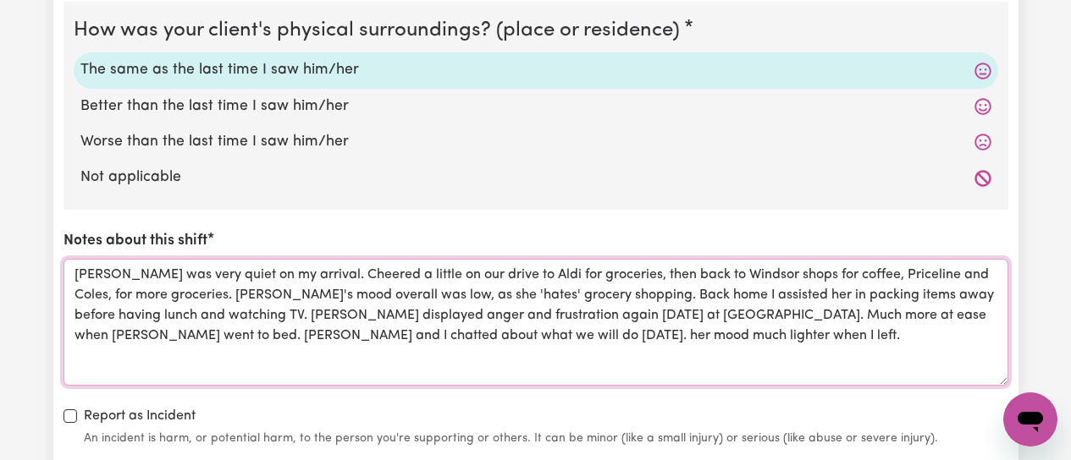
click at [177, 312] on textarea "[PERSON_NAME] was very quiet on my arrival. Cheered a little on our drive to Al…" at bounding box center [535, 322] width 945 height 127
drag, startPoint x: 917, startPoint y: 297, endPoint x: 928, endPoint y: 300, distance: 11.3
click at [919, 298] on textarea "[PERSON_NAME] was very quiet on my arrival. Cheered a little on our drive to Al…" at bounding box center [535, 322] width 945 height 127
click at [973, 295] on textarea "[PERSON_NAME] was very quiet on my arrival. Cheered a little on our drive to Al…" at bounding box center [535, 322] width 945 height 127
click at [192, 313] on textarea "[PERSON_NAME] was very quiet on my arrival. Cheered a little on our drive to Al…" at bounding box center [535, 322] width 945 height 127
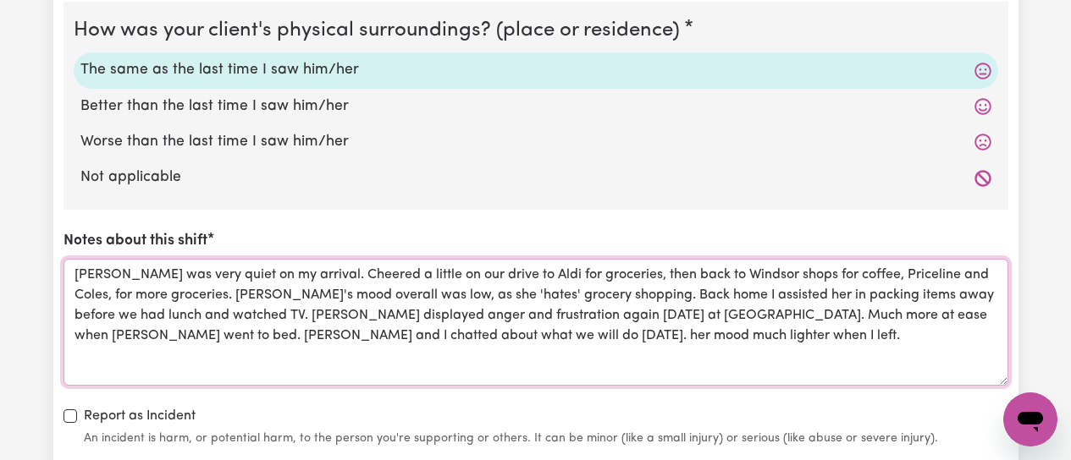
click at [331, 339] on textarea "[PERSON_NAME] was very quiet on my arrival. Cheered a little on our drive to Al…" at bounding box center [535, 322] width 945 height 127
click at [593, 340] on textarea "[PERSON_NAME] was very quiet on my arrival. Cheered a little on our drive to Al…" at bounding box center [535, 322] width 945 height 127
click at [552, 314] on textarea "[PERSON_NAME] was very quiet on my arrival. Cheered a little on our drive to Al…" at bounding box center [535, 322] width 945 height 127
click at [348, 340] on textarea "[PERSON_NAME] was very quiet on my arrival. Cheered a little on our drive to Al…" at bounding box center [535, 322] width 945 height 127
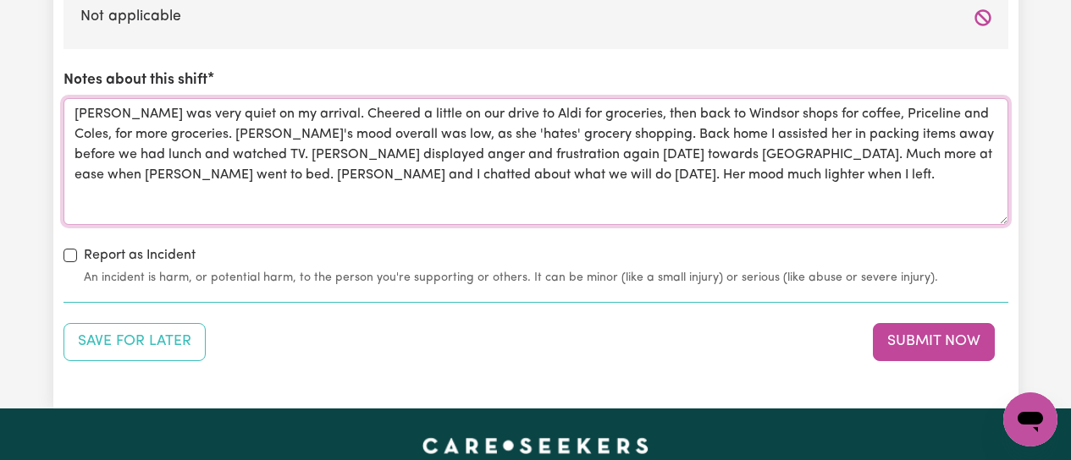
scroll to position [2285, 0]
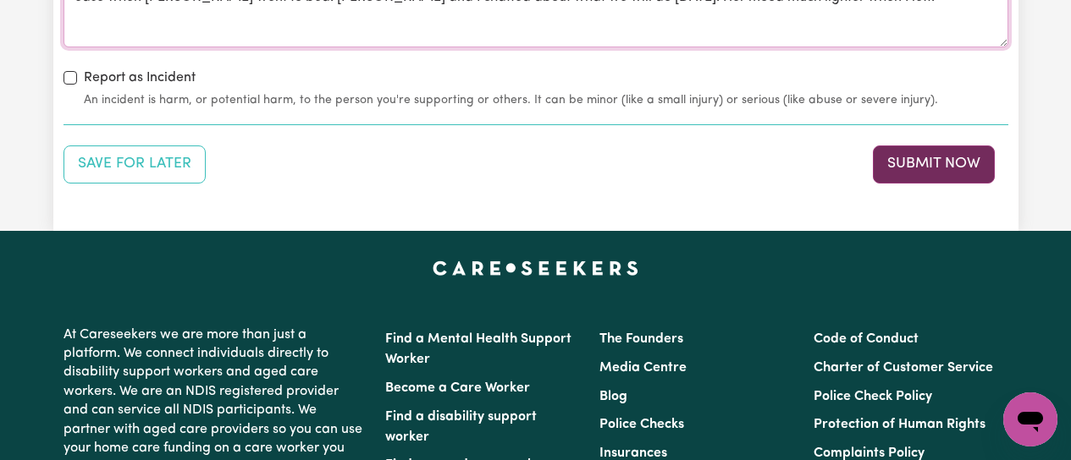
type textarea "[PERSON_NAME] was very quiet on my arrival. Cheered a little on our drive to Al…"
click at [944, 157] on button "Submit Now" at bounding box center [934, 164] width 122 height 37
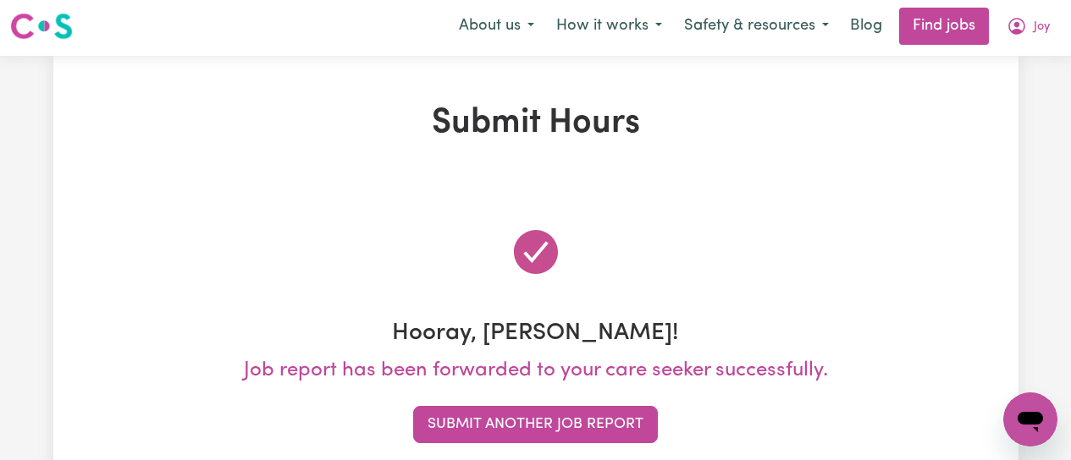
scroll to position [0, 0]
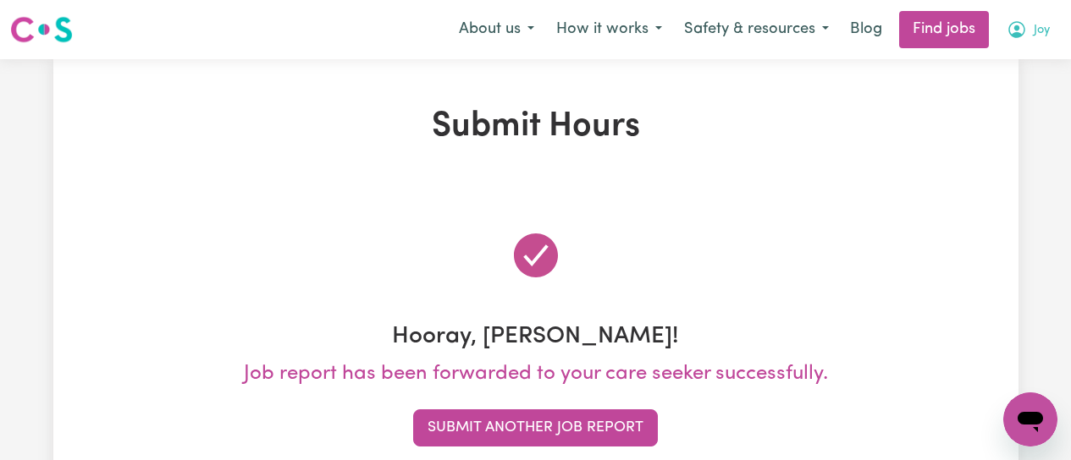
click at [1018, 37] on icon "My Account" at bounding box center [1016, 29] width 17 height 17
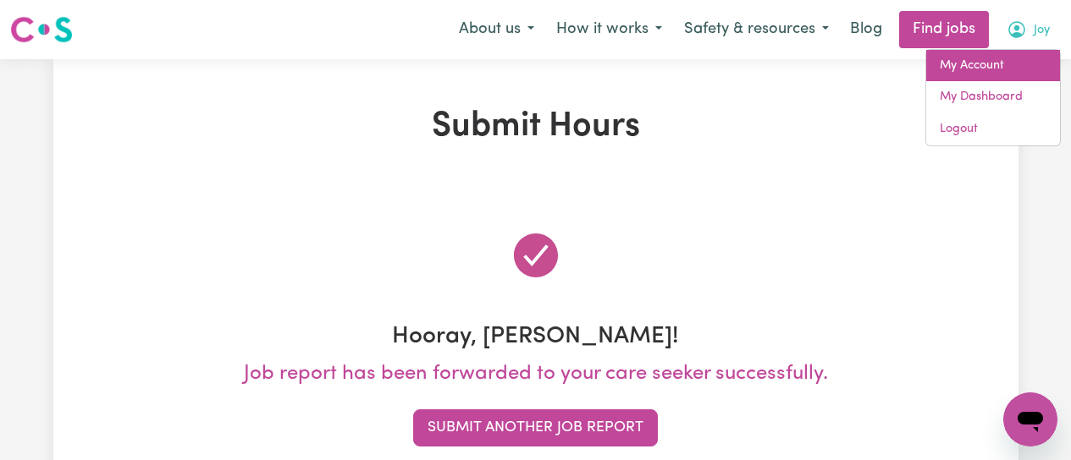
click at [995, 60] on link "My Account" at bounding box center [993, 66] width 134 height 32
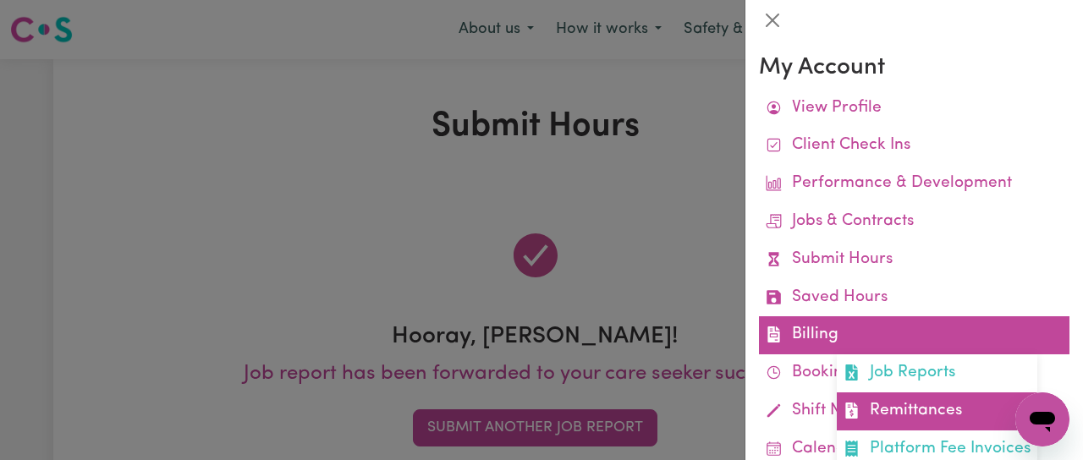
click at [909, 412] on link "Remittances" at bounding box center [937, 412] width 201 height 38
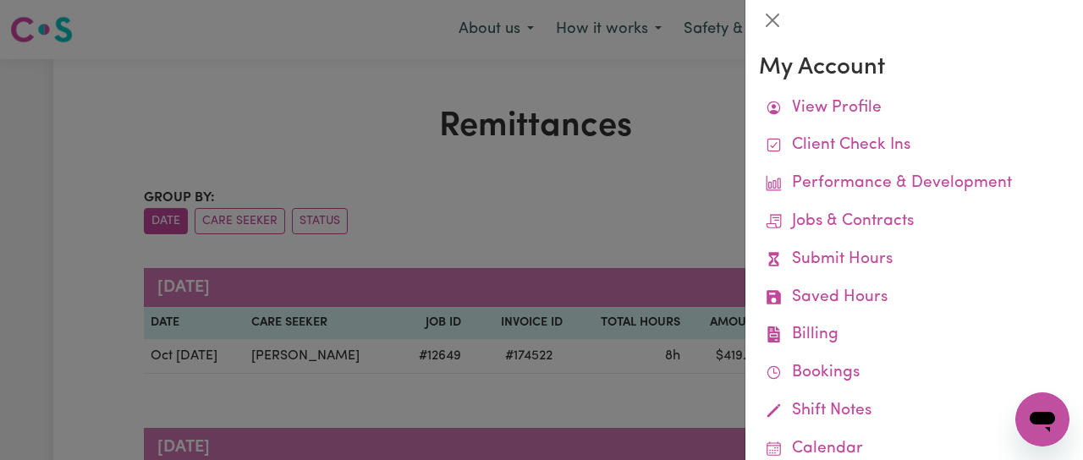
click at [689, 190] on div at bounding box center [541, 230] width 1083 height 460
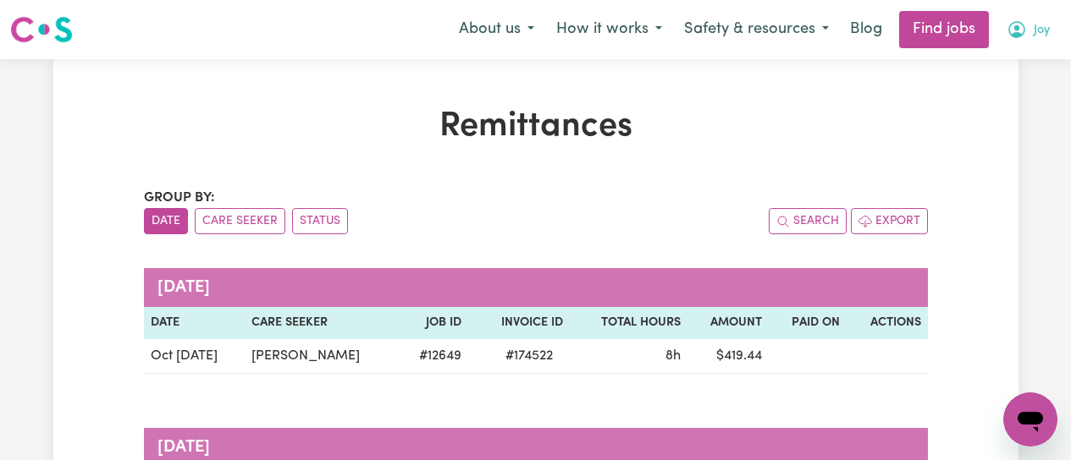
click at [1013, 35] on icon "My Account" at bounding box center [1016, 29] width 17 height 17
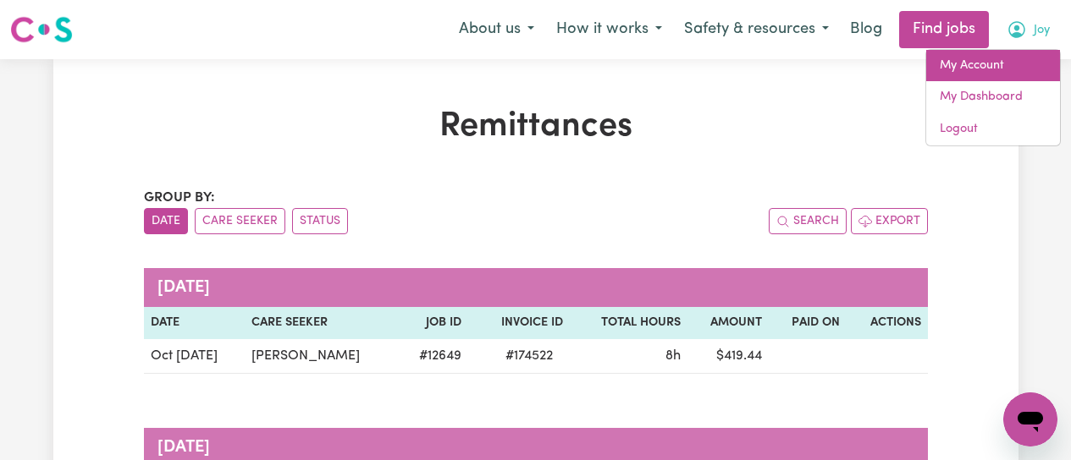
click at [993, 67] on link "My Account" at bounding box center [993, 66] width 134 height 32
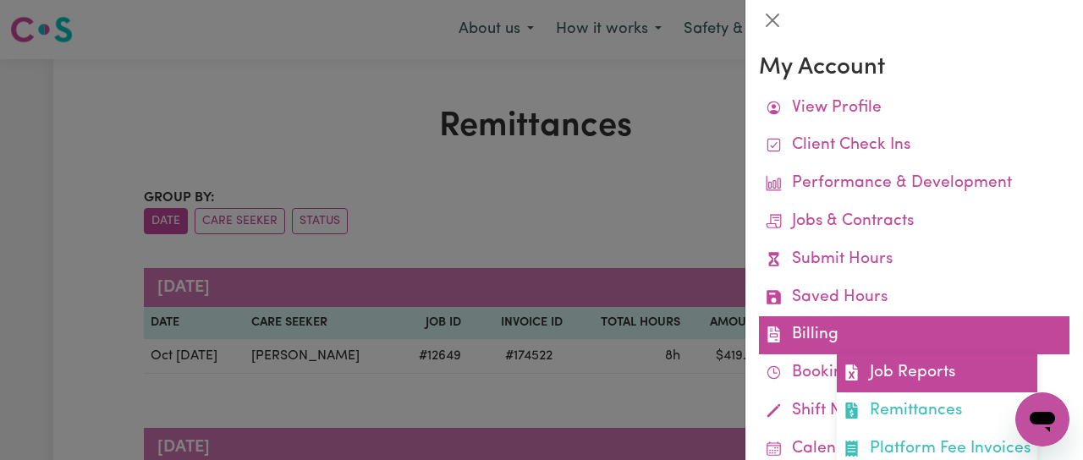
click at [909, 374] on link "Job Reports" at bounding box center [937, 374] width 201 height 38
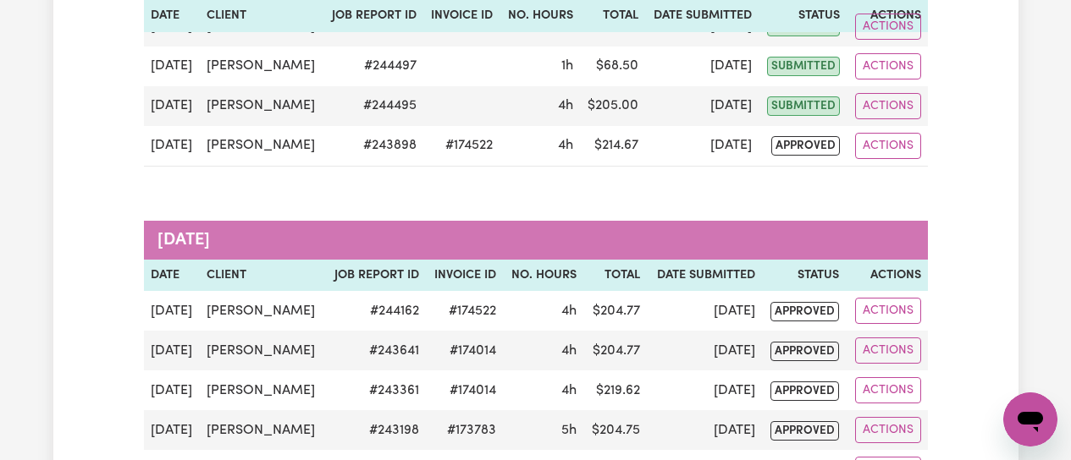
scroll to position [169, 0]
